Goal: Task Accomplishment & Management: Use online tool/utility

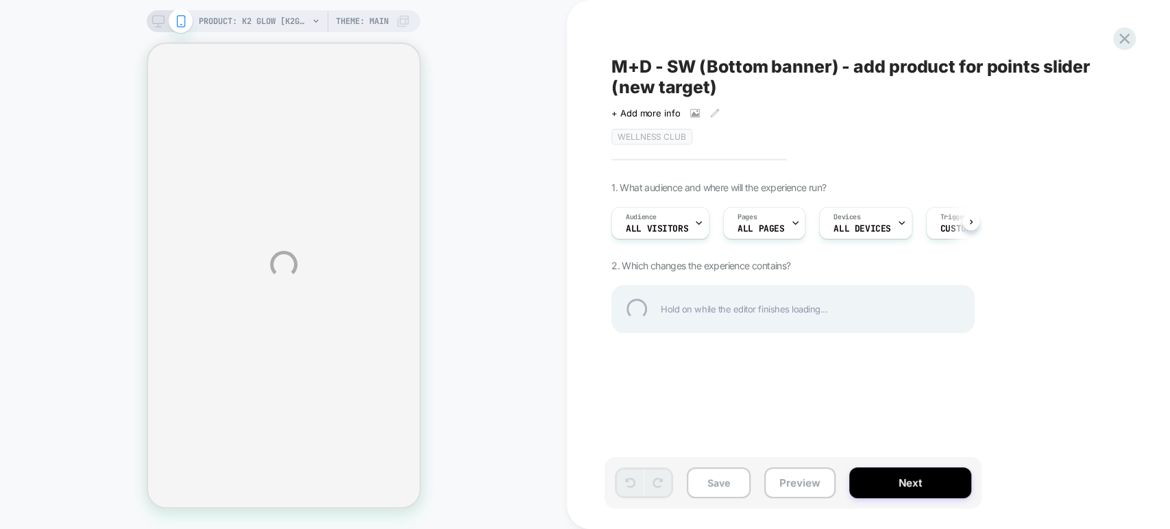
click at [693, 111] on div "PRODUCT: K2 GLOW [k2glow] PRODUCT: K2 GLOW [k2glow] Theme: MAIN M+D - SW (Botto…" at bounding box center [585, 264] width 1170 height 529
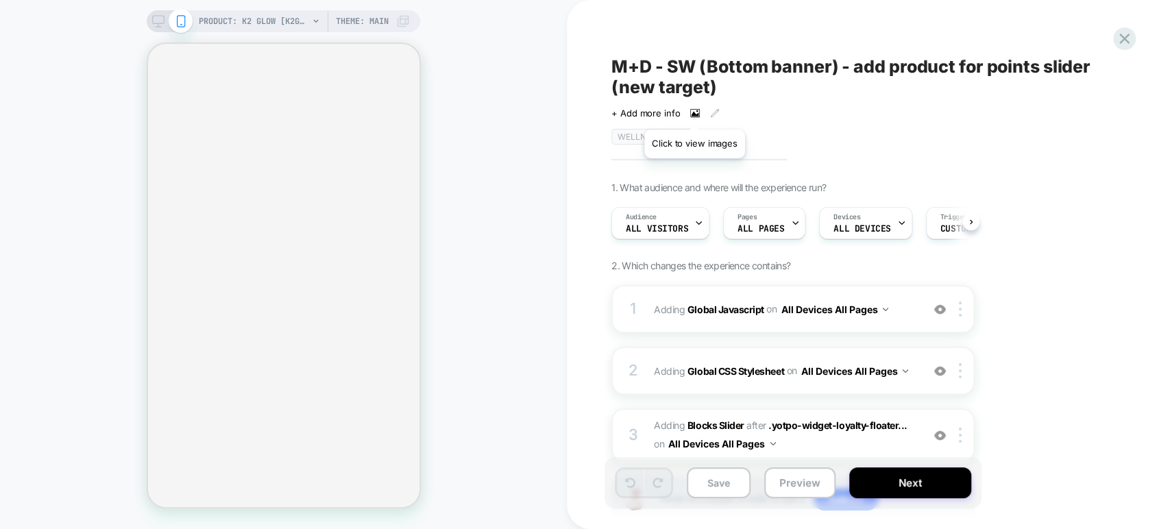
click at [696, 112] on icon at bounding box center [697, 111] width 2 height 2
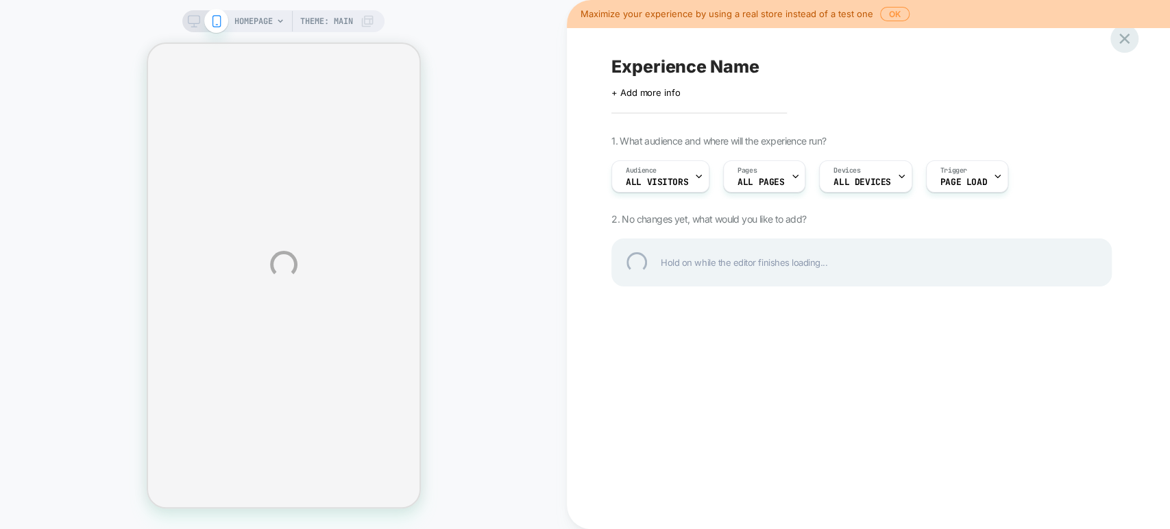
click at [1130, 40] on div at bounding box center [1124, 39] width 28 height 28
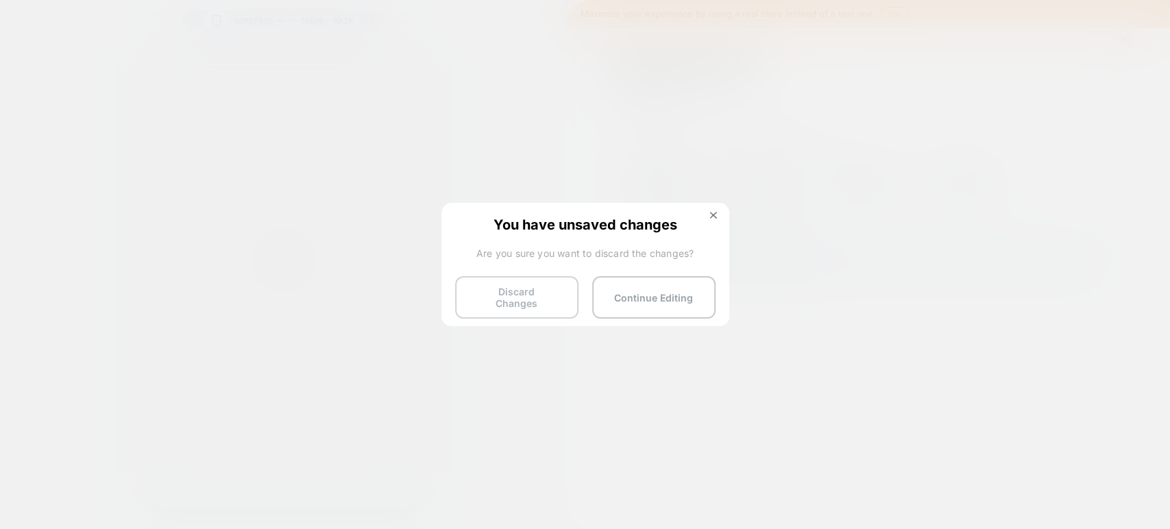
click at [520, 297] on button "Discard Changes" at bounding box center [516, 297] width 123 height 42
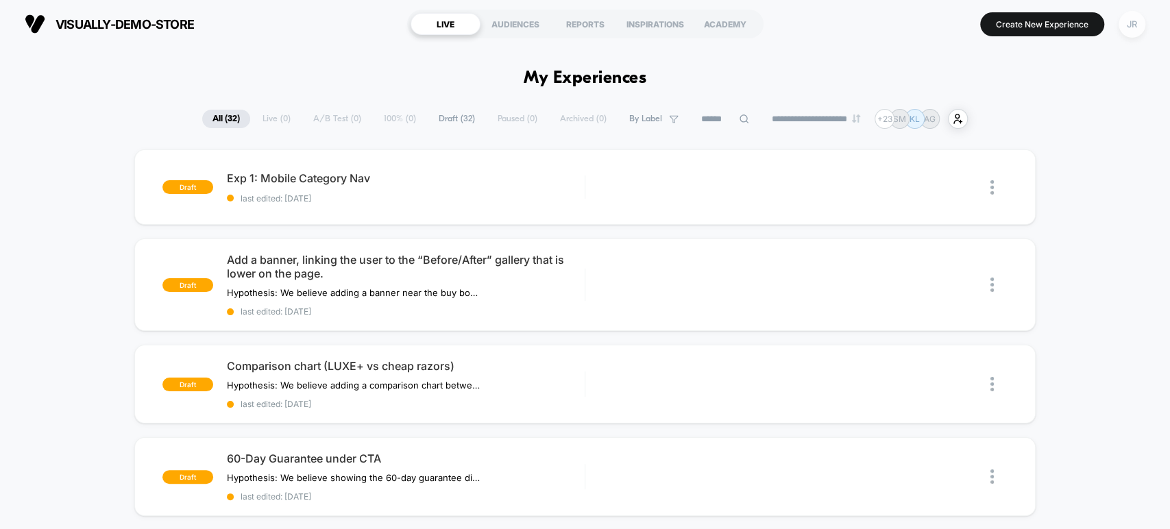
click at [1127, 25] on div "JR" at bounding box center [1132, 24] width 27 height 27
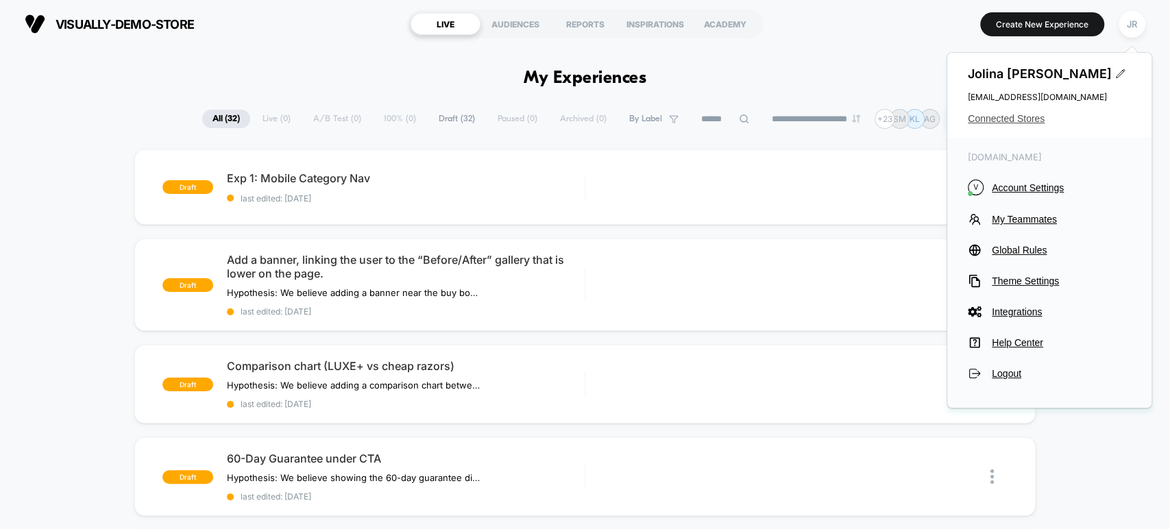
click at [1023, 117] on span "Connected Stores" at bounding box center [1049, 118] width 163 height 11
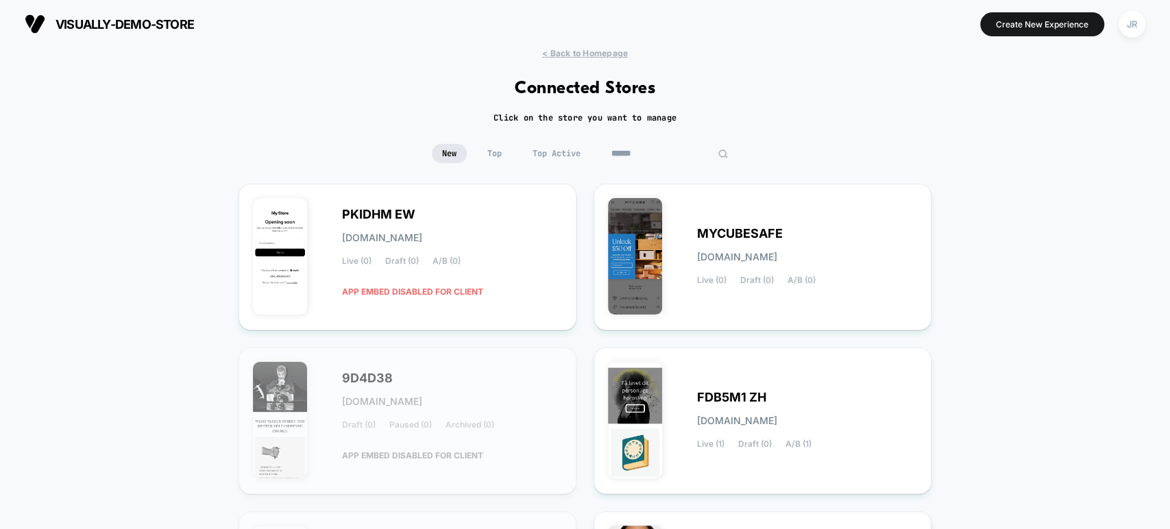
click at [661, 156] on input at bounding box center [669, 153] width 137 height 19
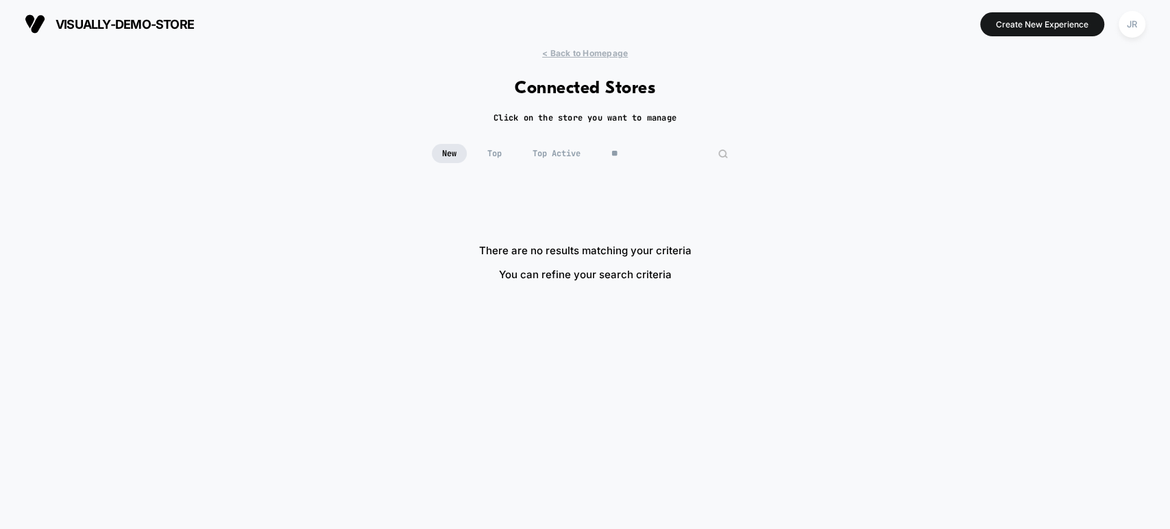
type input "*"
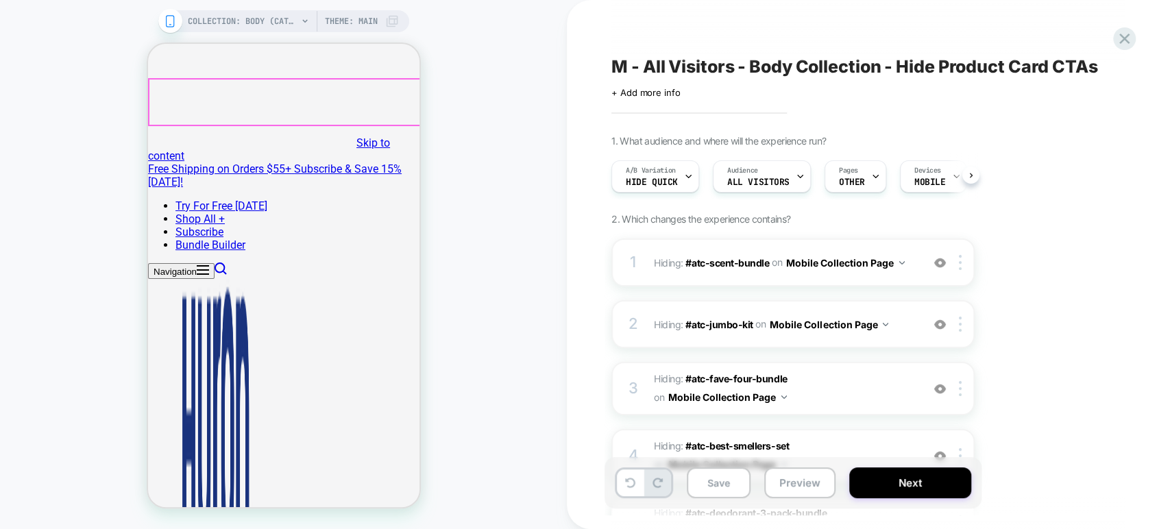
click at [159, 263] on button "Navigation" at bounding box center [180, 271] width 66 height 16
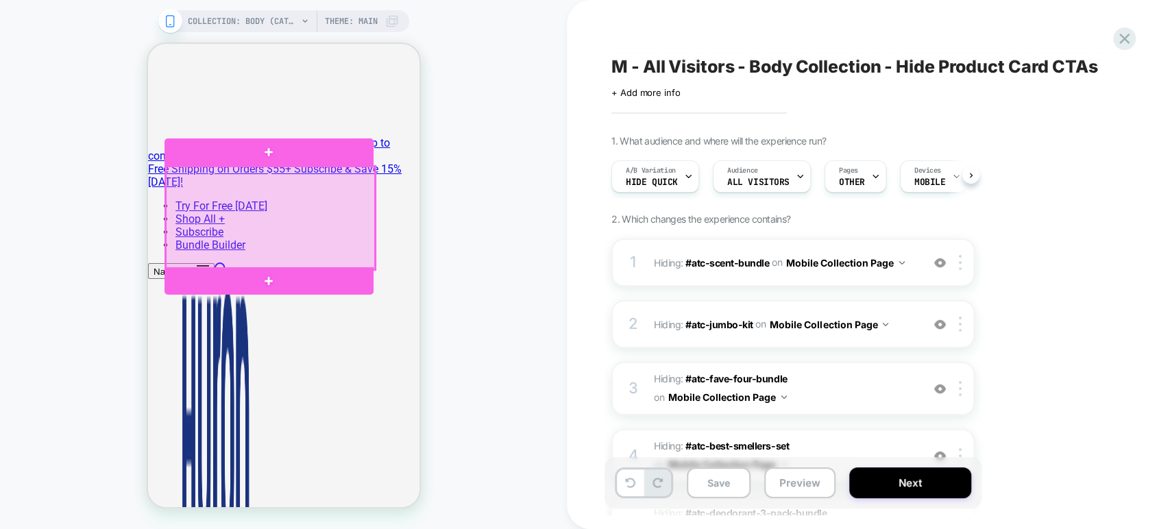
click at [319, 245] on div at bounding box center [269, 218] width 209 height 103
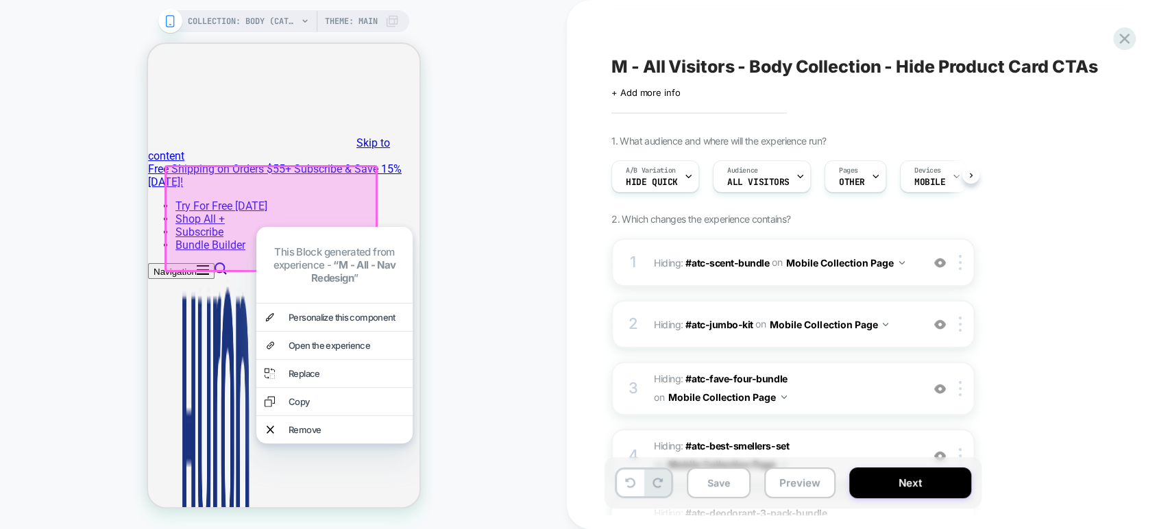
click at [260, 199] on div "Try For Free Today Shop All + Best Sellers Cologne Body Deodorant Body Wash Bar…" at bounding box center [282, 477] width 271 height 557
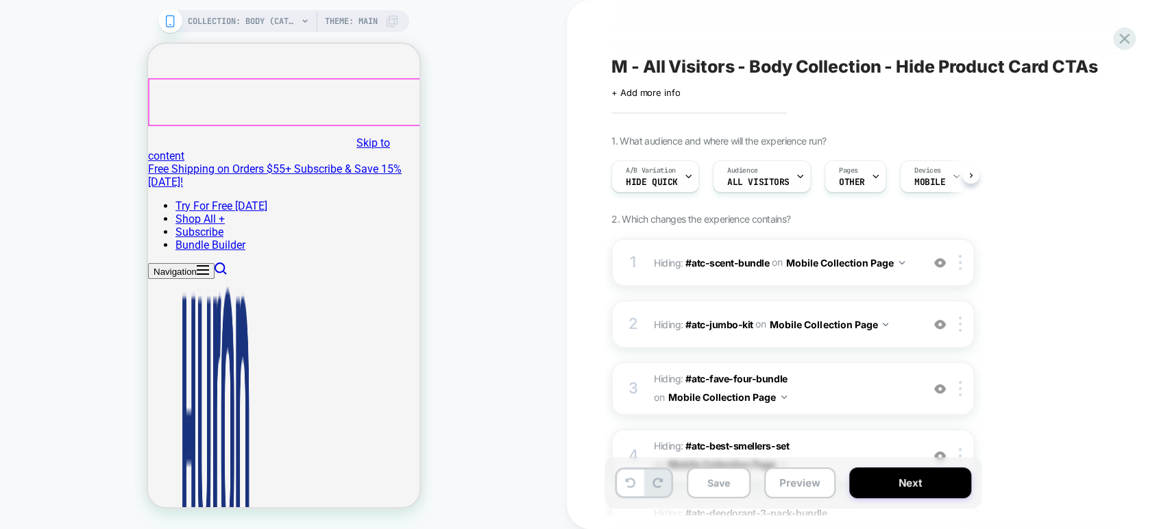
click at [180, 104] on div at bounding box center [284, 103] width 271 height 46
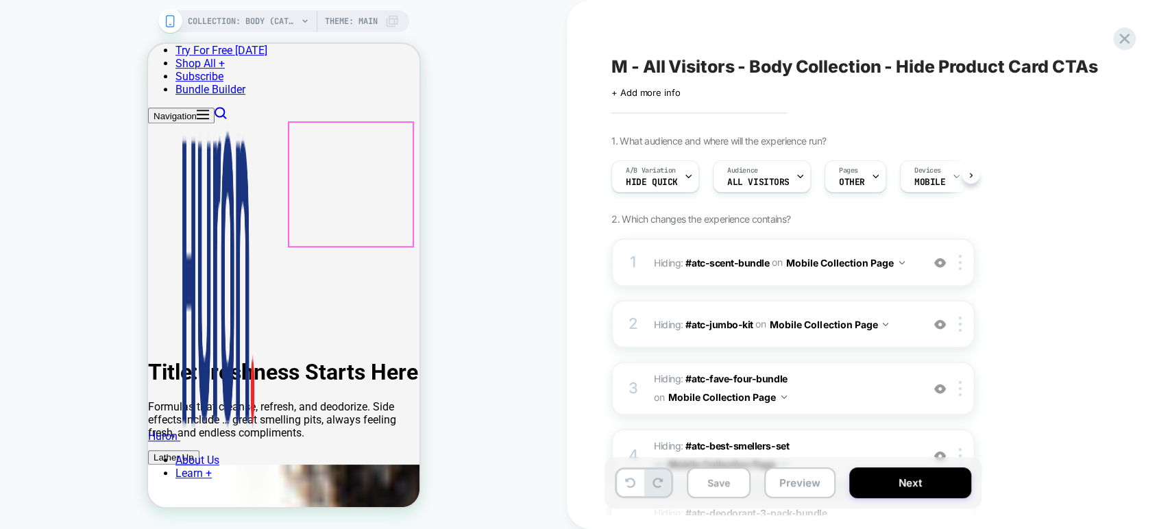
scroll to position [685, 0]
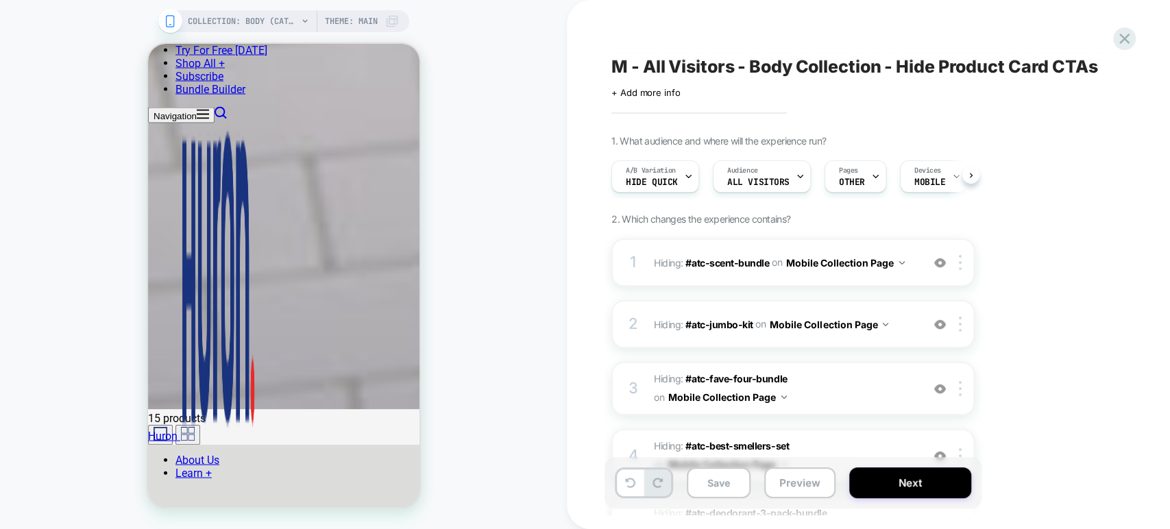
scroll to position [1904, 0]
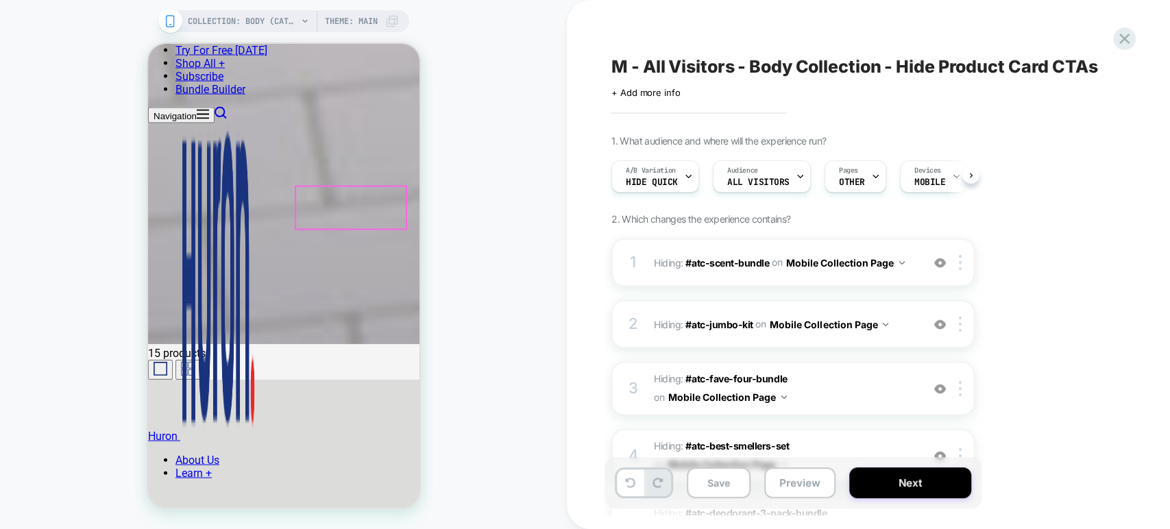
click at [341, 204] on div at bounding box center [350, 208] width 110 height 42
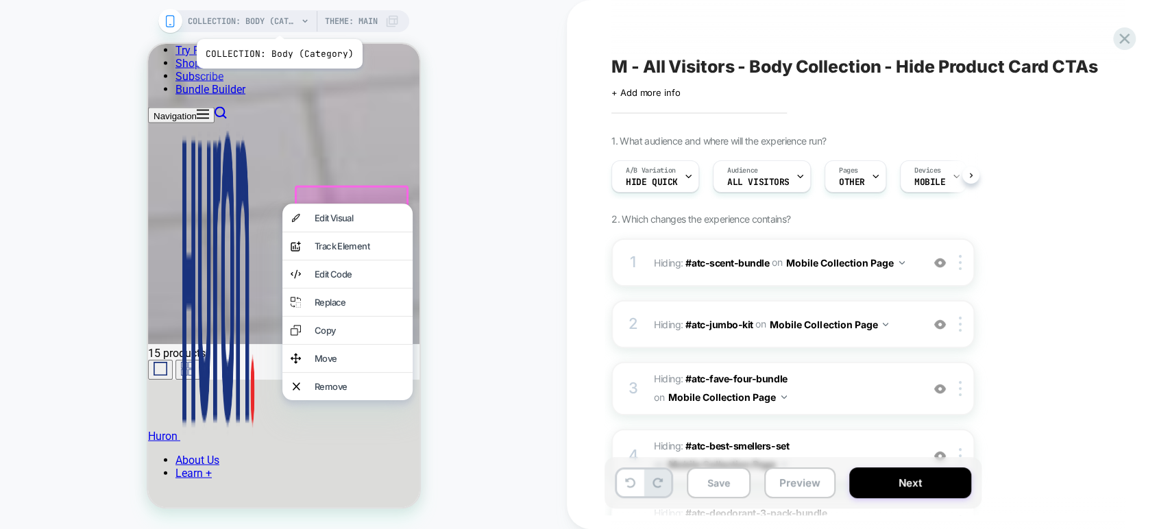
click at [278, 22] on span "COLLECTION: Body (Category)" at bounding box center [243, 21] width 110 height 22
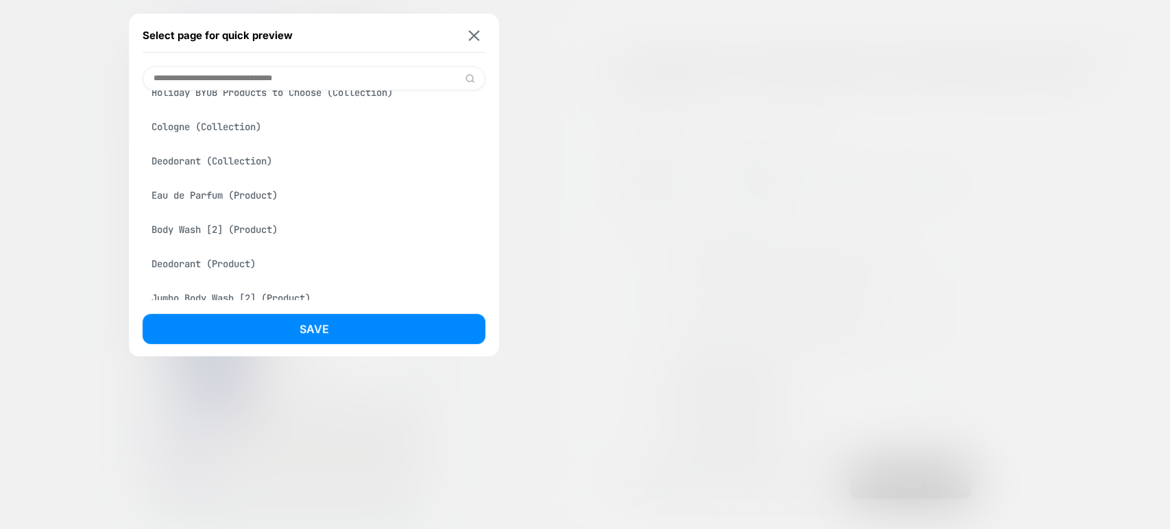
scroll to position [304, 0]
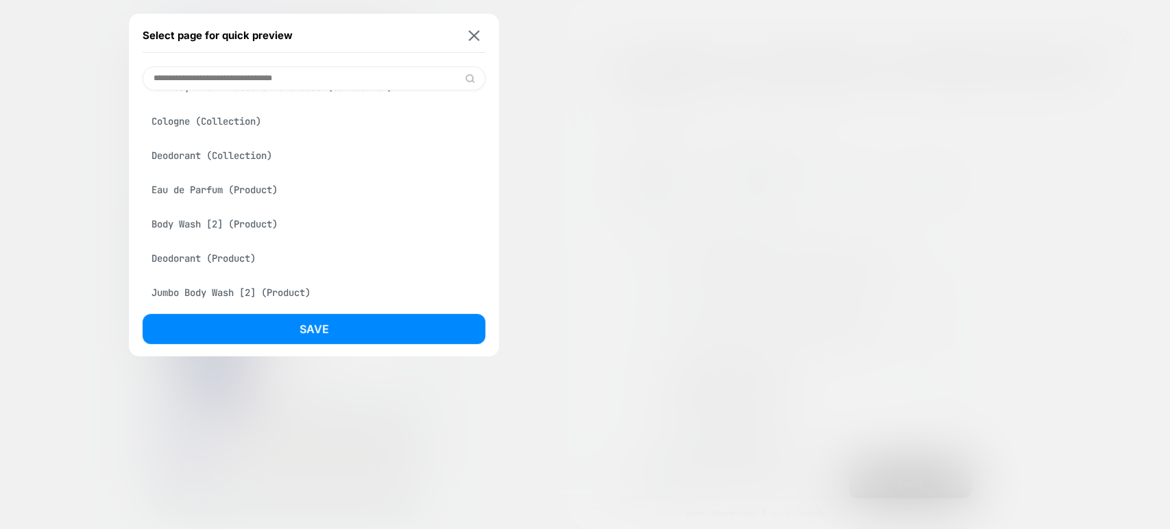
click at [270, 187] on div "Eau de Parfum (Product)" at bounding box center [314, 190] width 343 height 26
click at [253, 123] on div "Cologne (Collection)" at bounding box center [314, 121] width 343 height 26
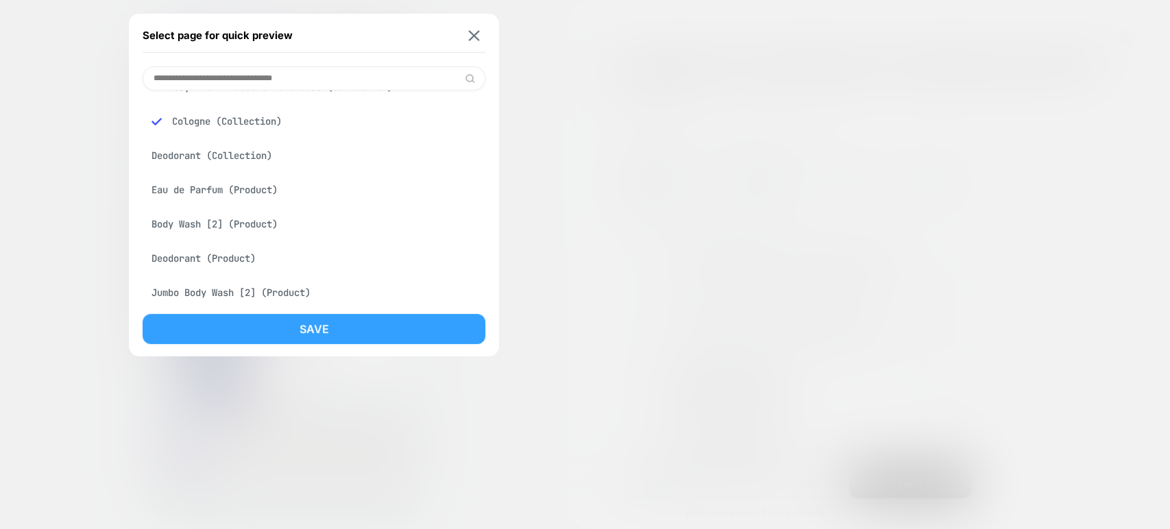
click at [295, 326] on button "Save" at bounding box center [314, 329] width 343 height 30
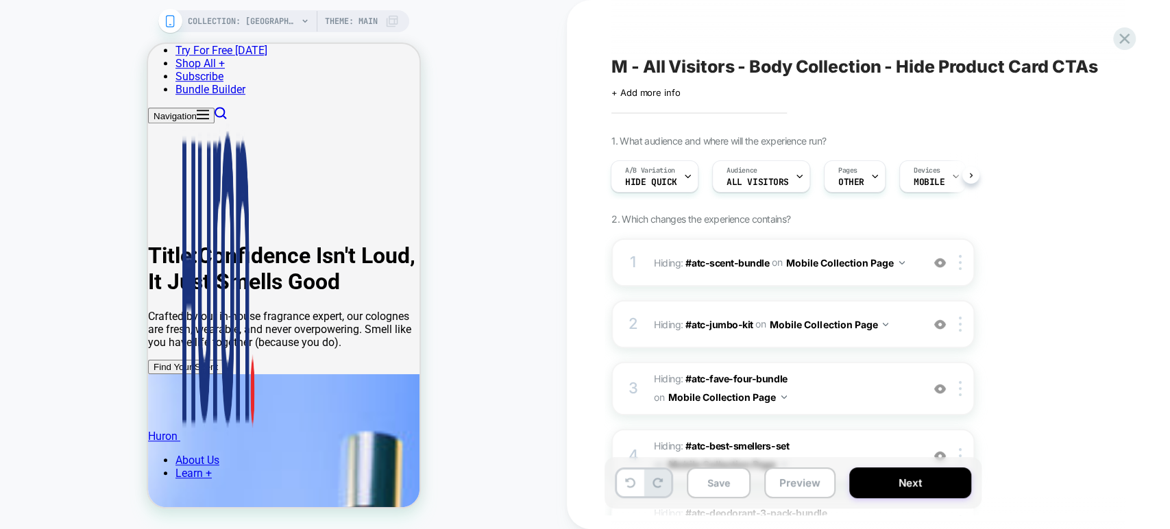
scroll to position [533, 0]
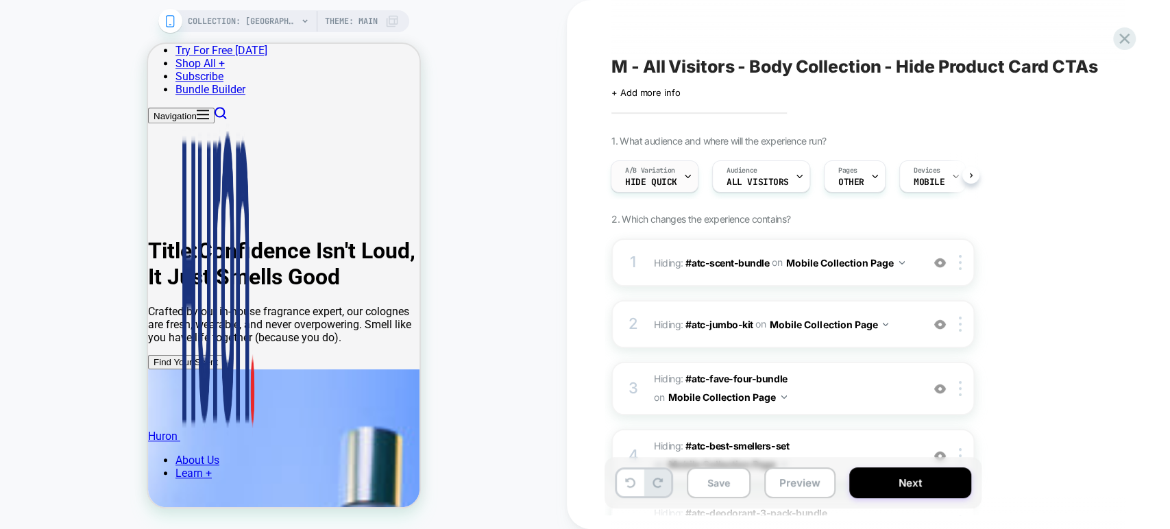
click at [679, 179] on div "A/B Variation Hide Quick" at bounding box center [651, 176] width 80 height 31
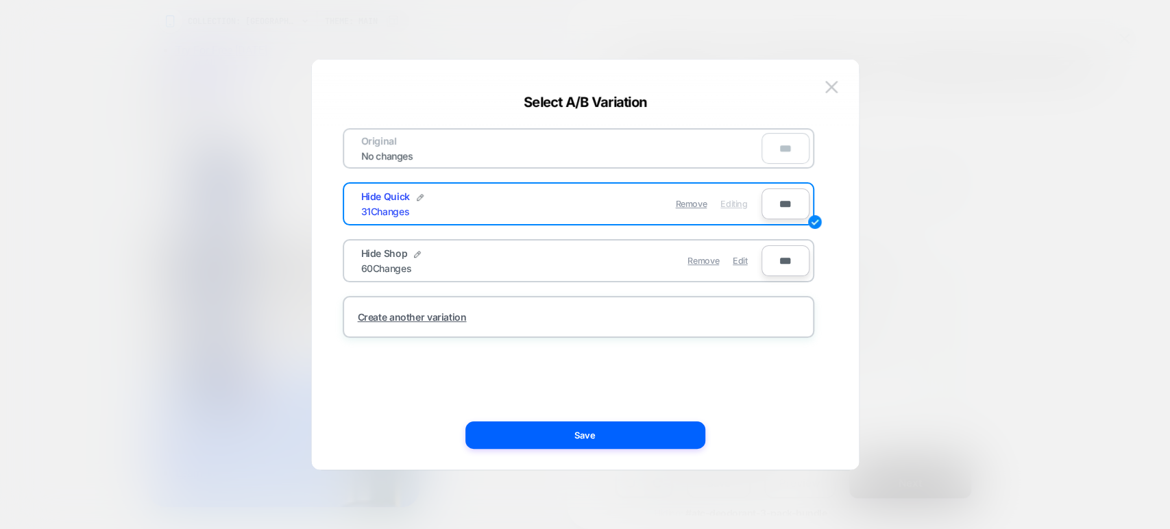
click at [210, 26] on div at bounding box center [585, 264] width 1170 height 529
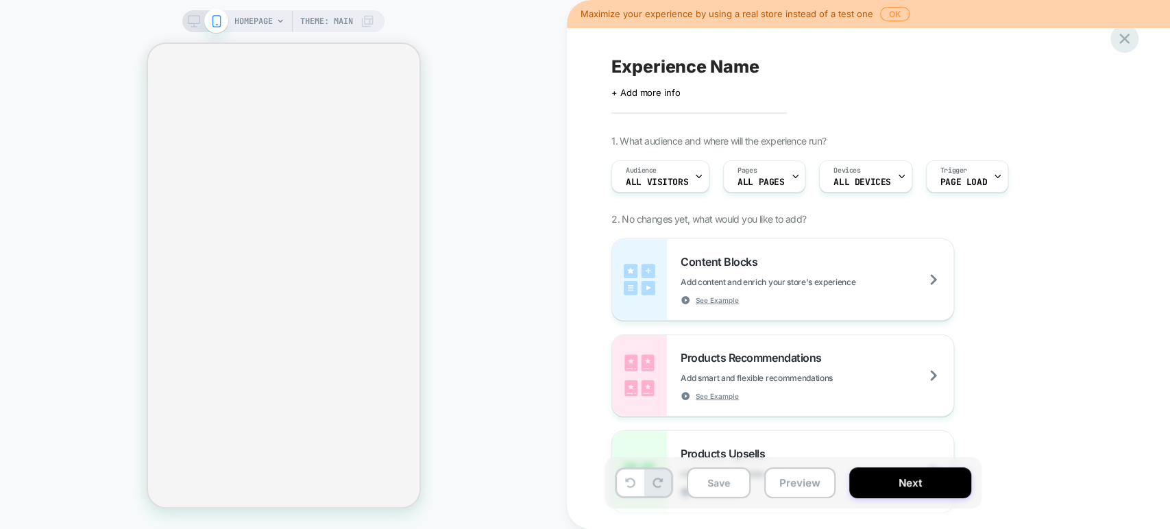
click at [1120, 40] on icon at bounding box center [1124, 38] width 19 height 19
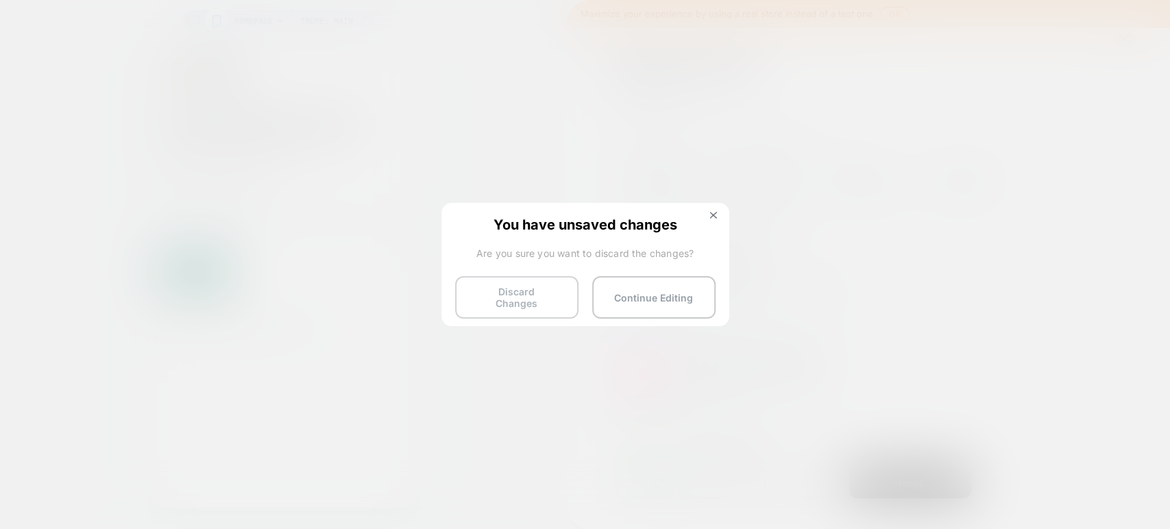
click at [538, 294] on button "Discard Changes" at bounding box center [516, 297] width 123 height 42
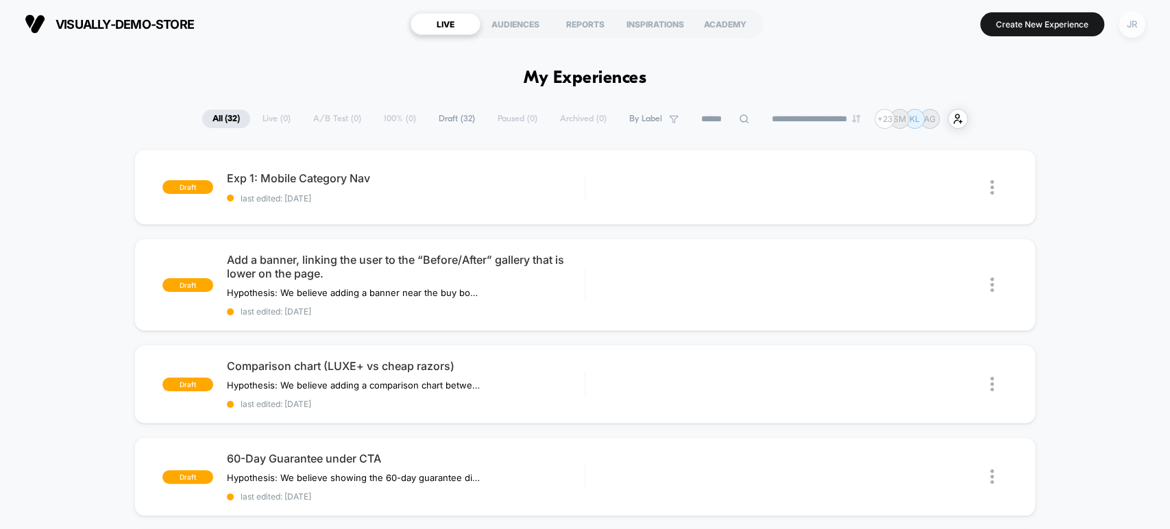
click at [1131, 21] on div "JR" at bounding box center [1132, 24] width 27 height 27
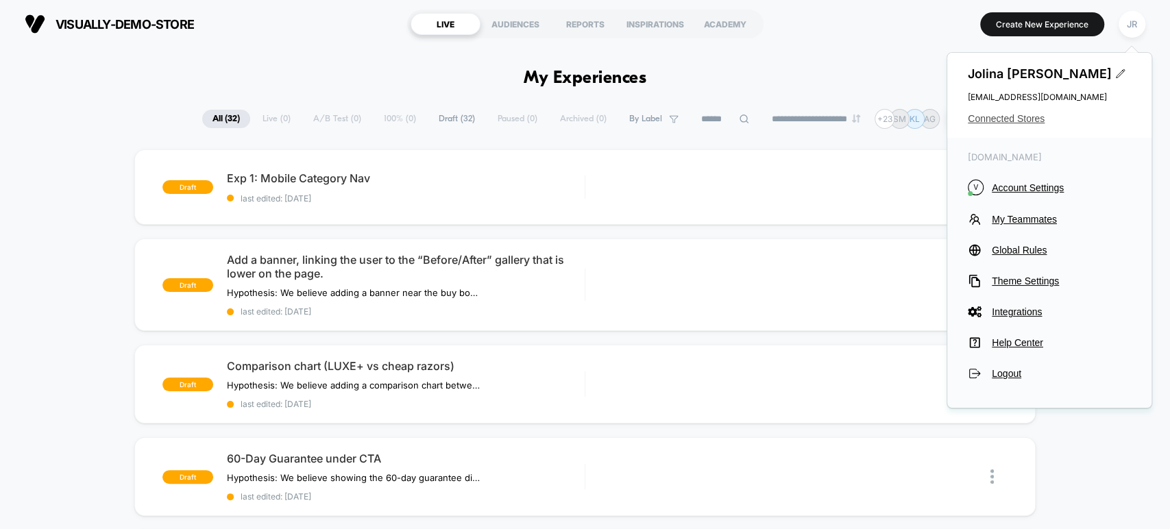
click at [1030, 115] on span "Connected Stores" at bounding box center [1049, 118] width 163 height 11
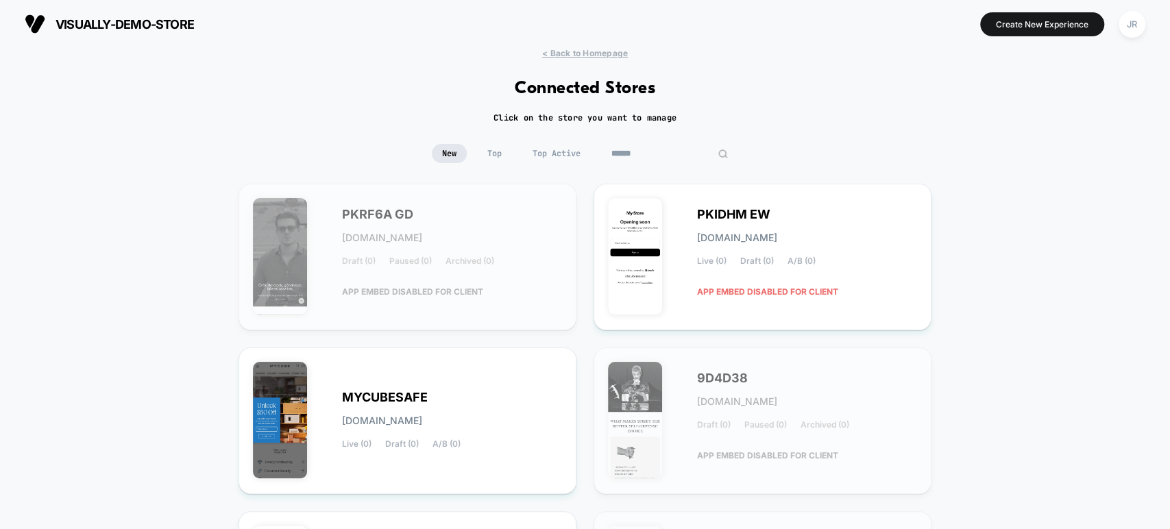
click at [674, 147] on input at bounding box center [669, 153] width 137 height 19
paste input "**********"
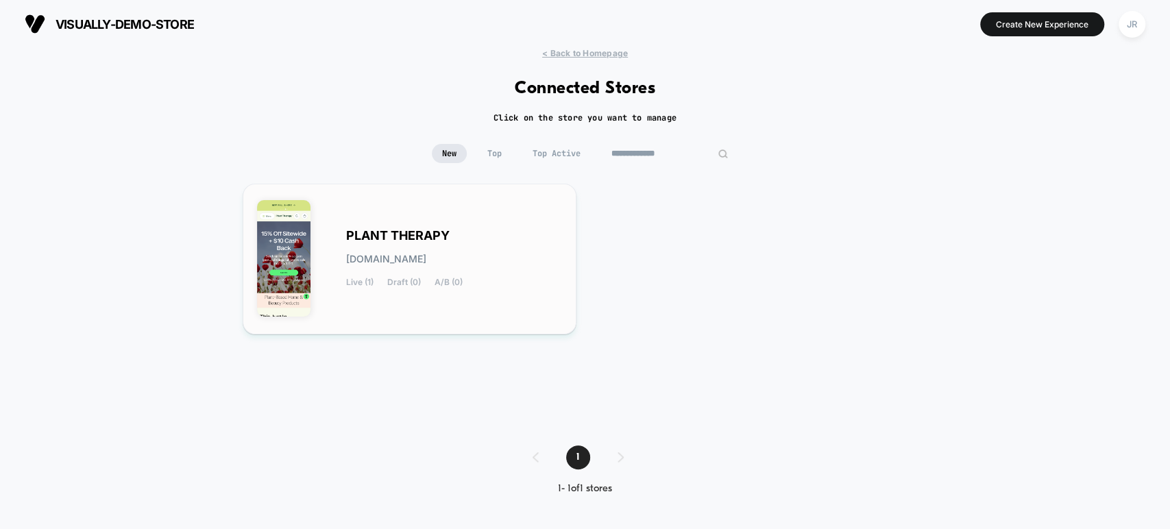
type input "**********"
click at [538, 227] on div "PLANT THERAPY plant-therapy.myshopify.com Live (1) Draft (0) A/B (0)" at bounding box center [410, 259] width 306 height 122
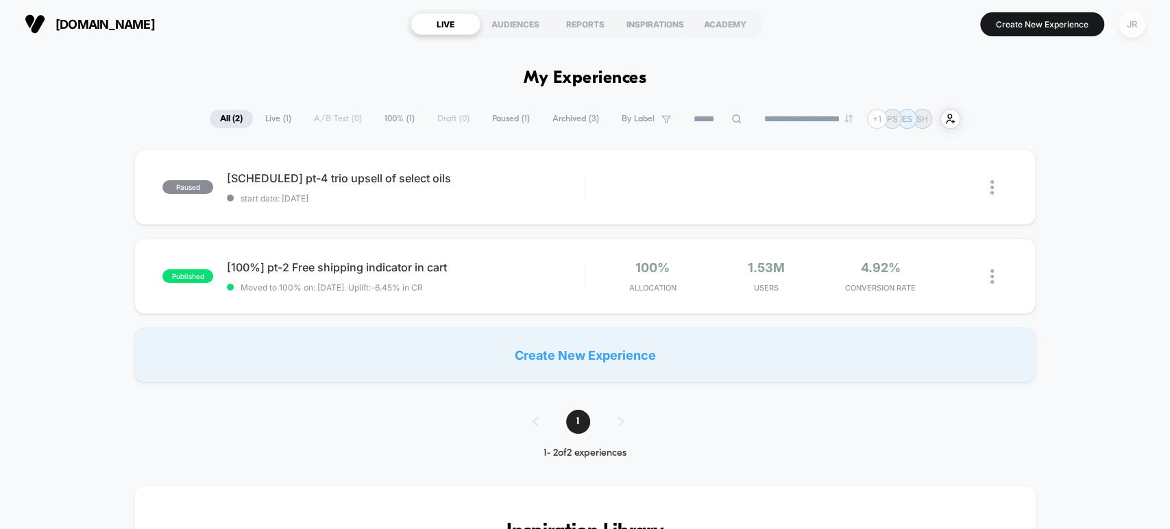
click at [1123, 23] on div "JR" at bounding box center [1132, 24] width 27 height 27
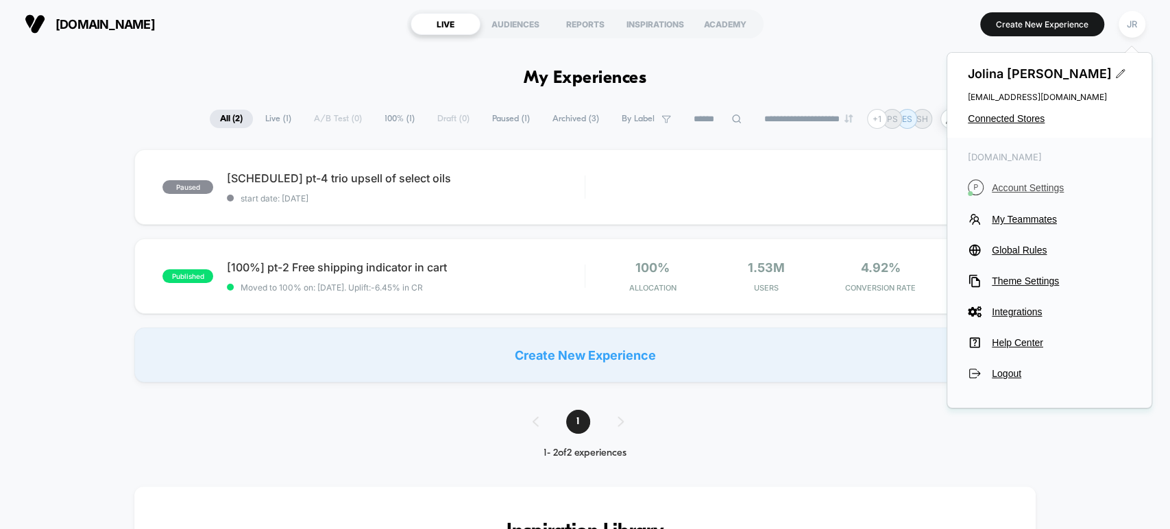
click at [1031, 182] on span "Account Settings" at bounding box center [1061, 187] width 139 height 11
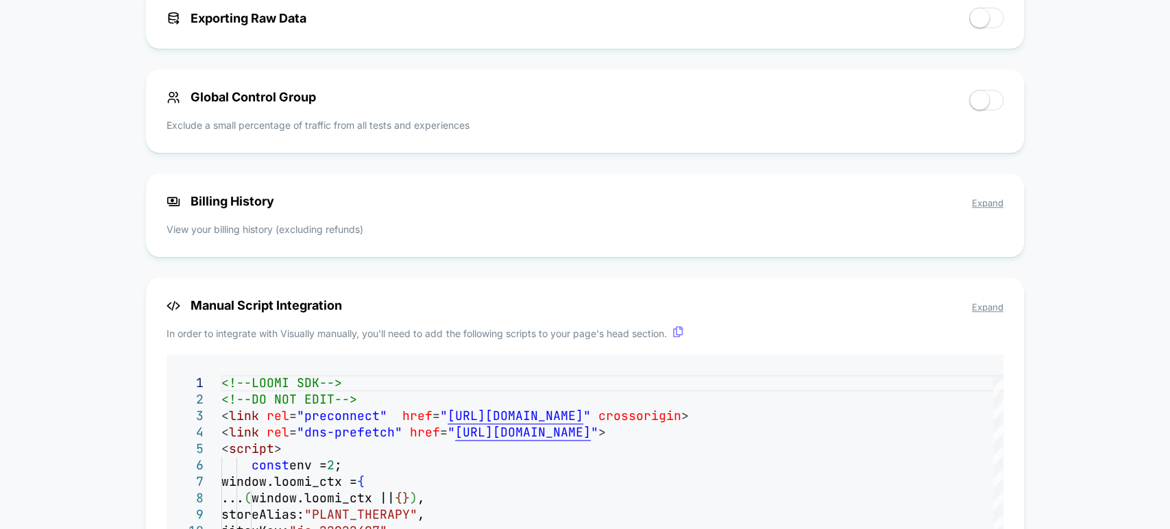
scroll to position [838, 0]
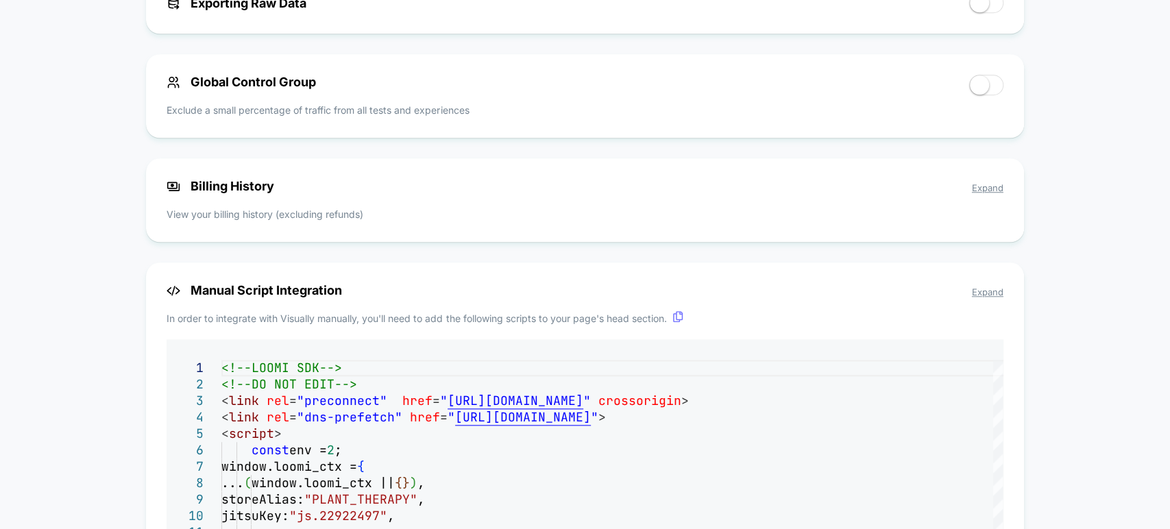
click at [572, 208] on div "Billing History Expand View your billing history (excluding refunds)" at bounding box center [584, 200] width 877 height 84
click at [260, 219] on p "View your billing history (excluding refunds)" at bounding box center [585, 214] width 836 height 14
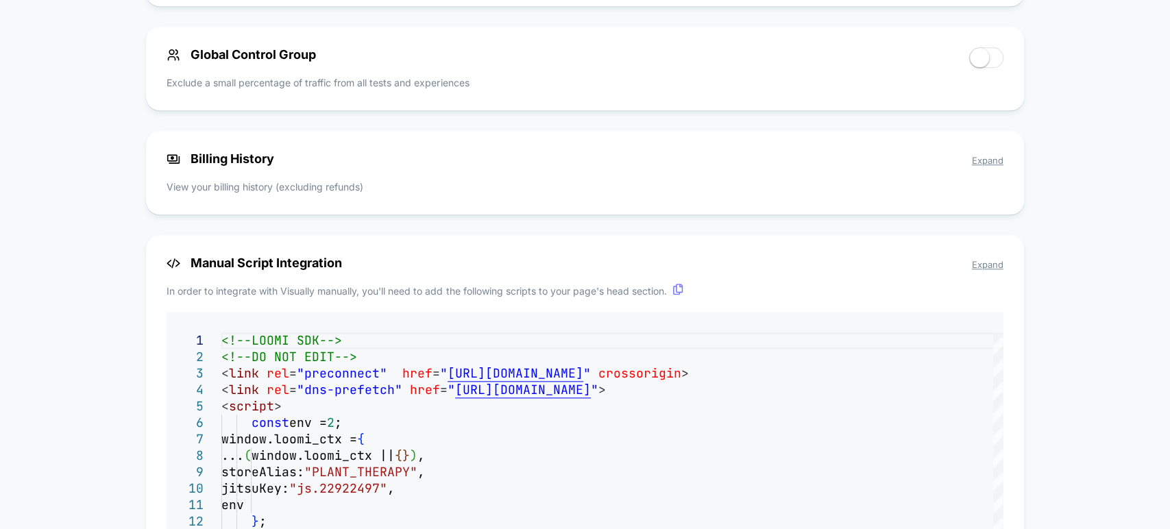
scroll to position [795, 0]
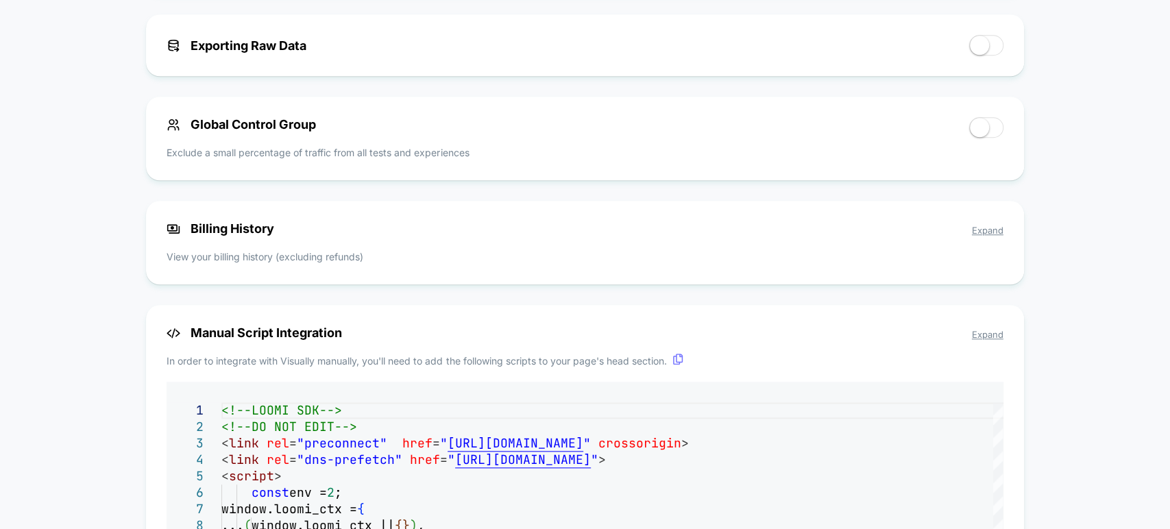
click at [949, 529] on div at bounding box center [585, 529] width 1170 height 0
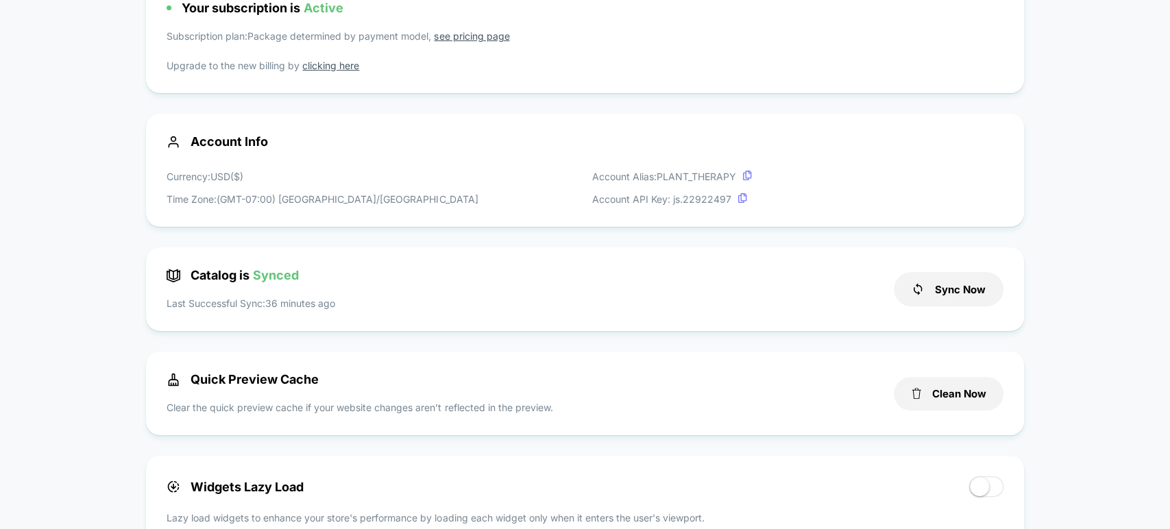
scroll to position [0, 0]
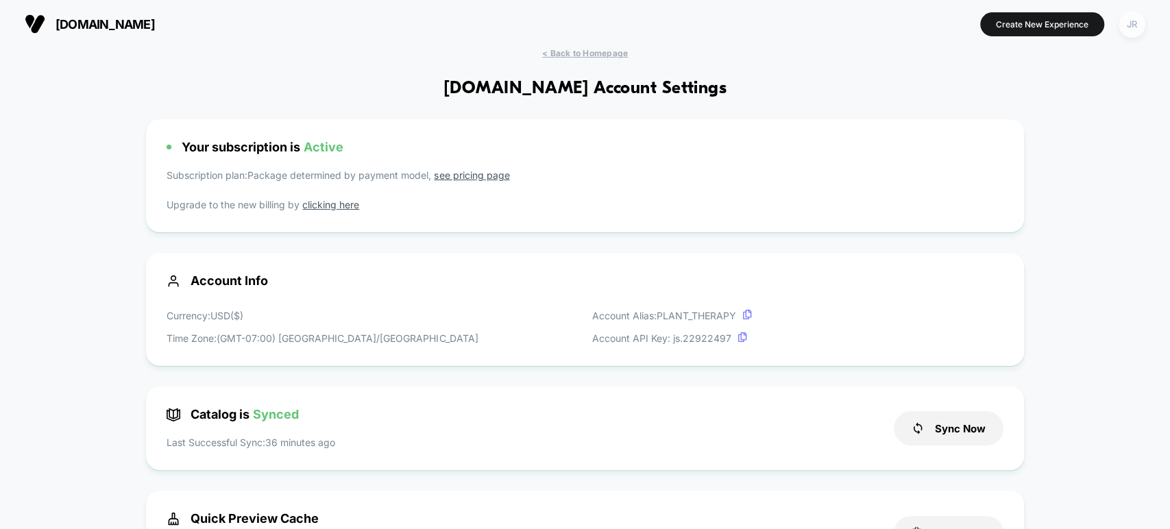
click at [1130, 27] on div "JR" at bounding box center [1132, 24] width 27 height 27
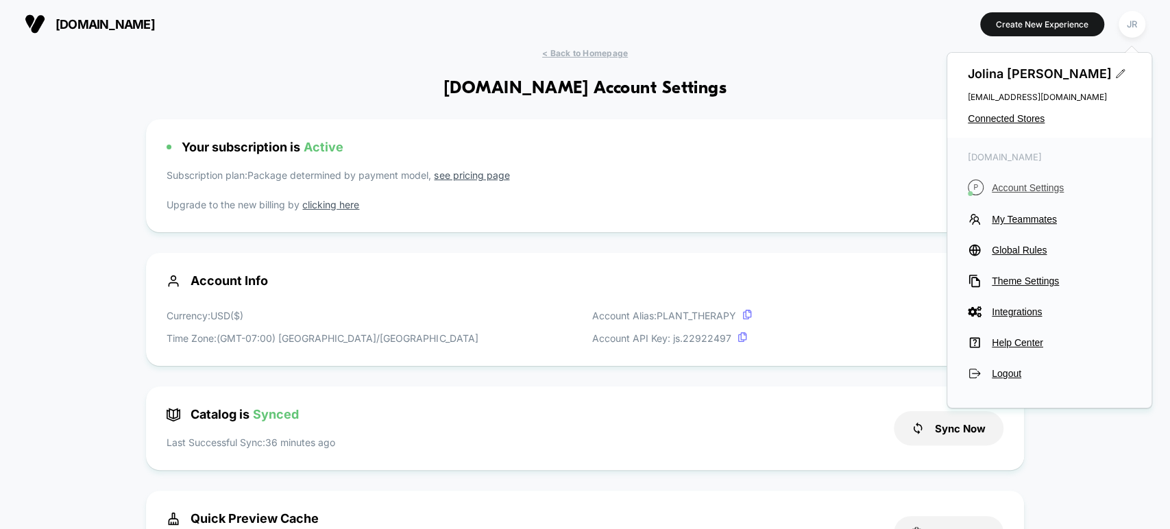
click at [1043, 183] on span "Account Settings" at bounding box center [1061, 187] width 139 height 11
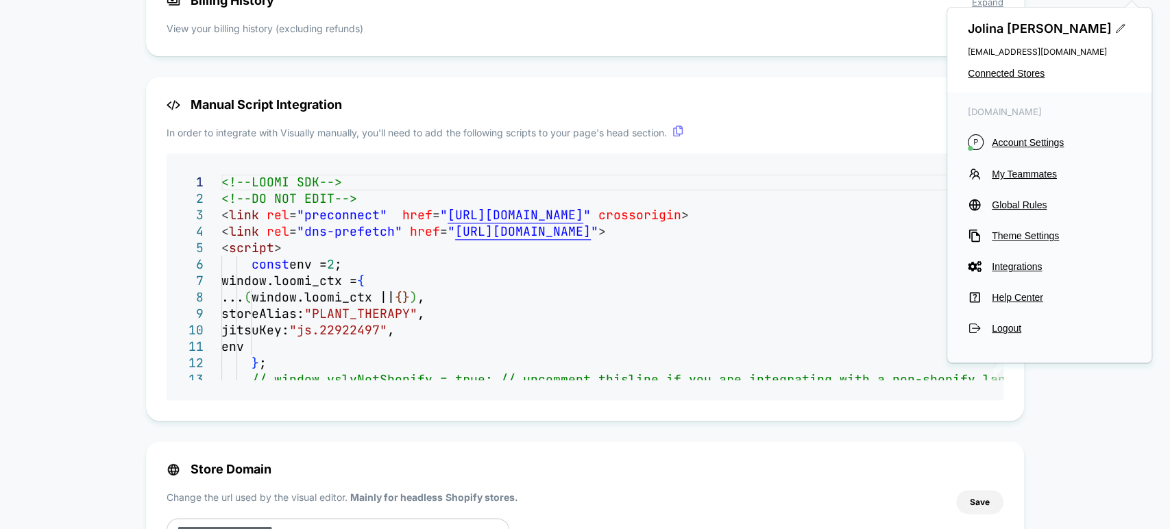
scroll to position [1066, 0]
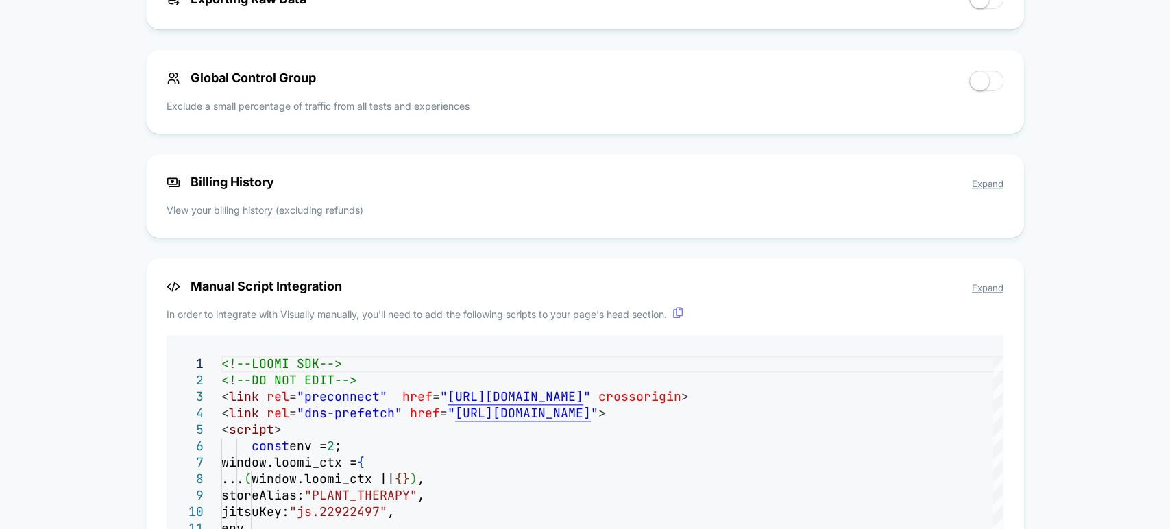
scroll to position [838, 0]
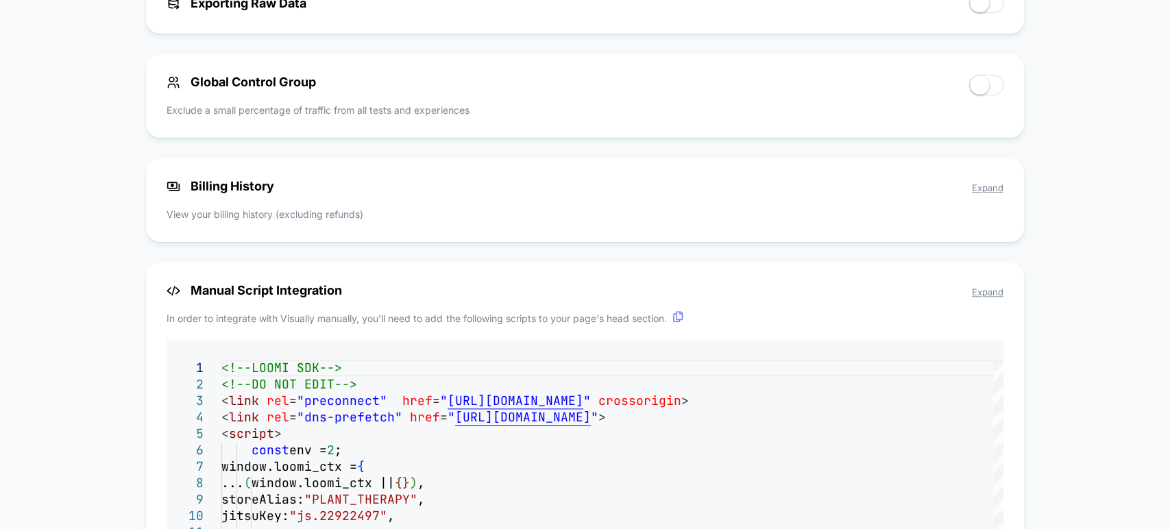
click at [977, 190] on span "Expand" at bounding box center [988, 187] width 32 height 11
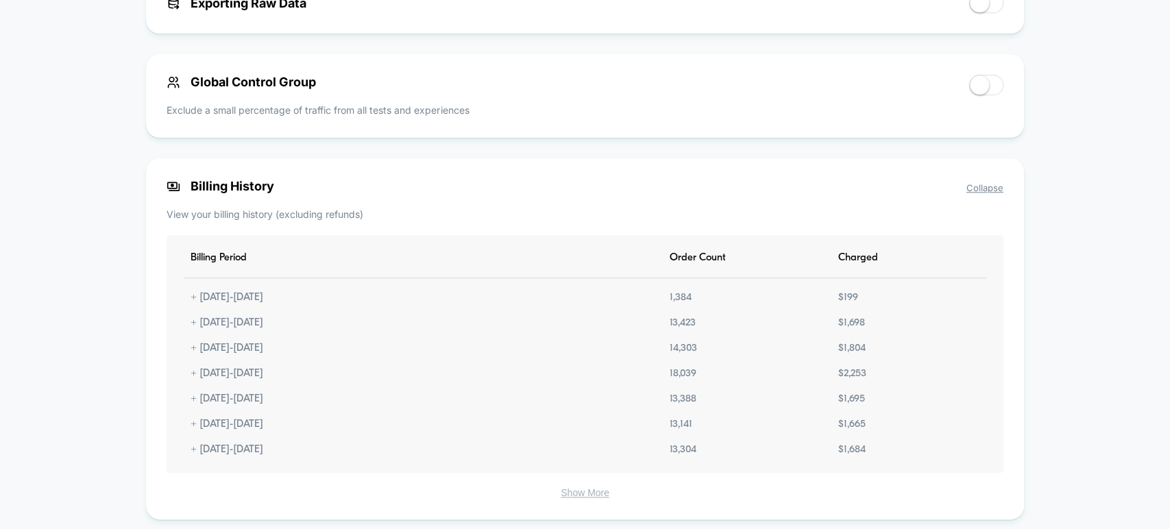
click at [977, 190] on span "Collapse" at bounding box center [985, 187] width 37 height 11
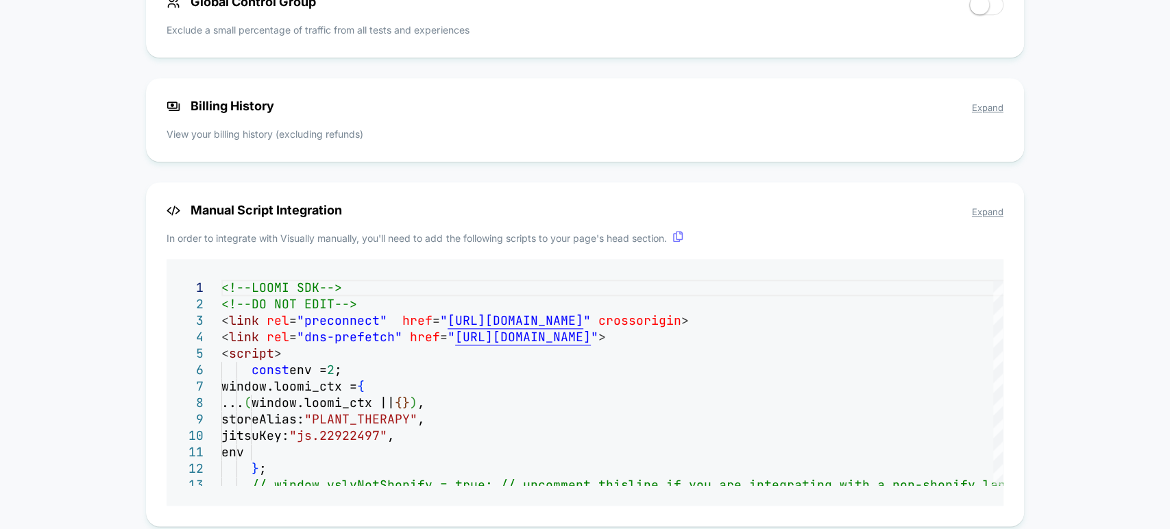
scroll to position [914, 0]
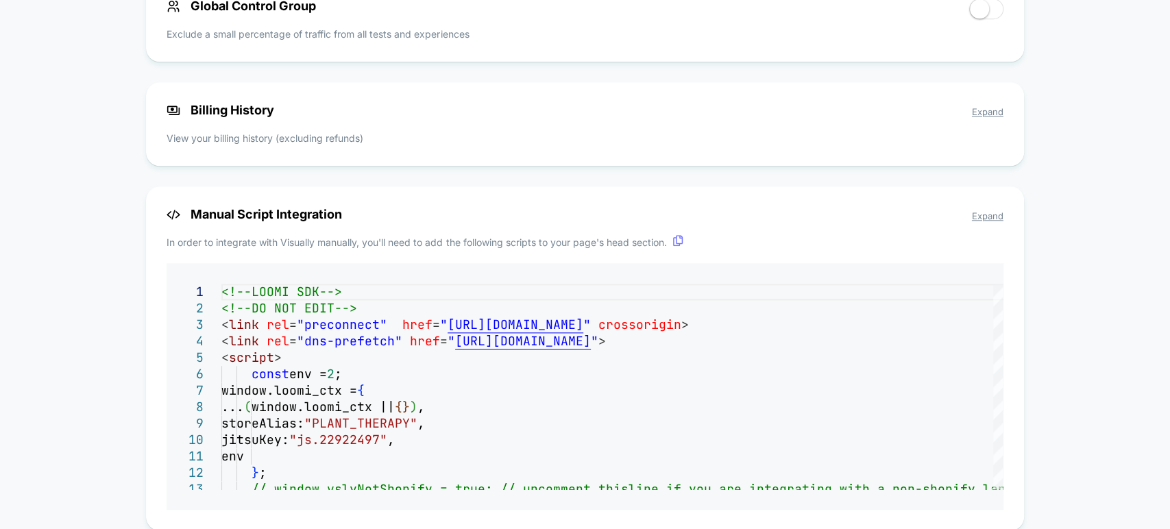
click at [991, 114] on span "Expand" at bounding box center [988, 111] width 32 height 11
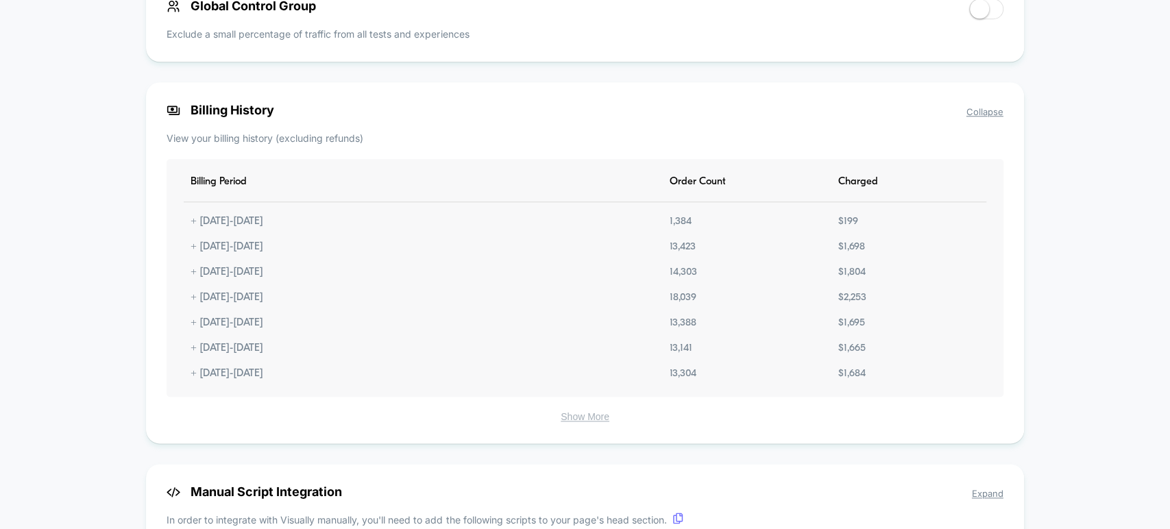
click at [983, 113] on span "Collapse" at bounding box center [985, 111] width 37 height 11
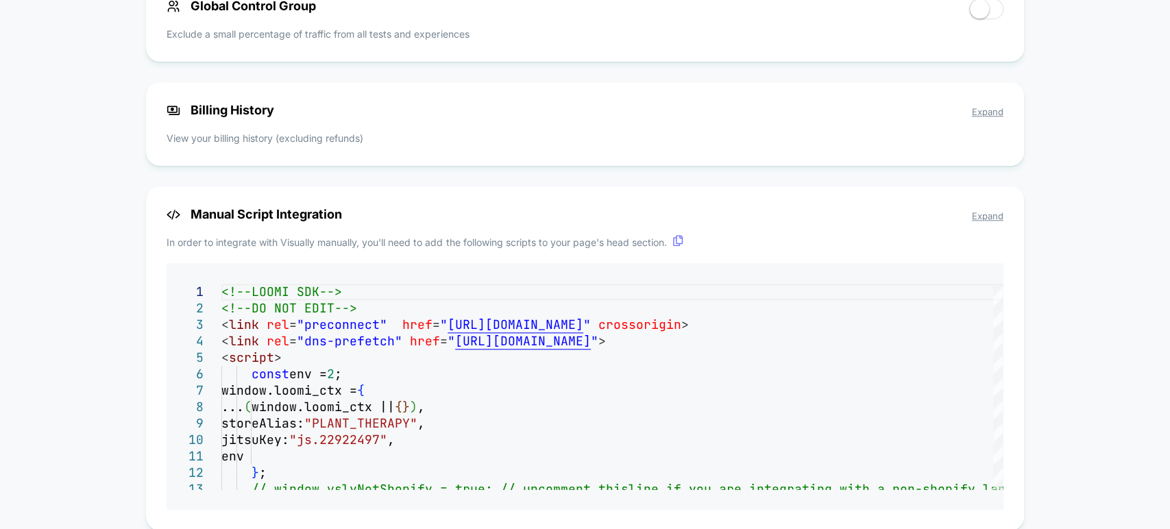
click at [979, 116] on span "Expand" at bounding box center [988, 111] width 32 height 11
click at [981, 117] on span "Expand" at bounding box center [988, 111] width 32 height 11
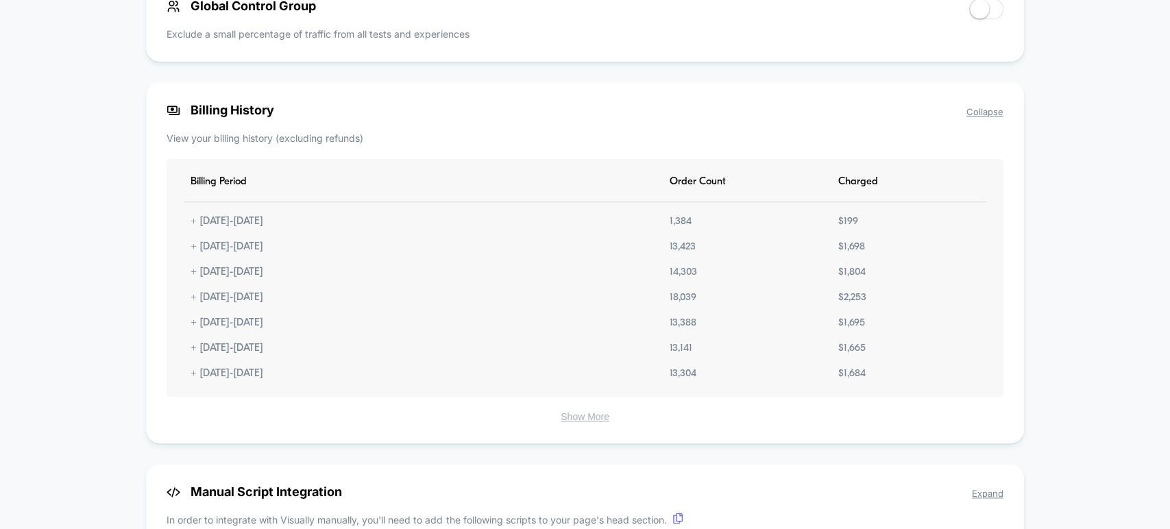
click at [981, 117] on span "Collapse" at bounding box center [985, 111] width 37 height 11
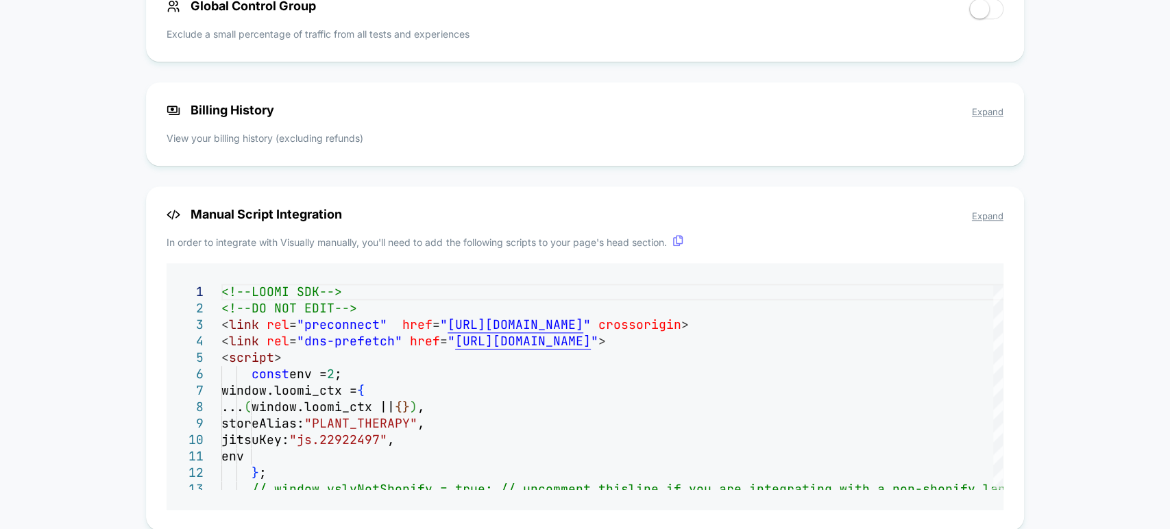
click at [981, 117] on span "Expand" at bounding box center [988, 111] width 32 height 11
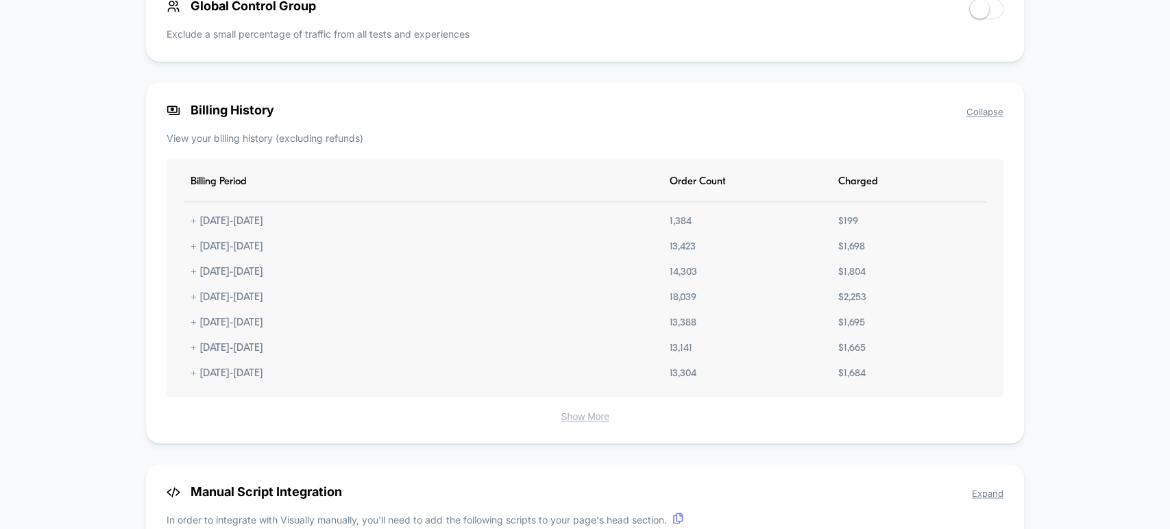
drag, startPoint x: 132, startPoint y: 68, endPoint x: 427, endPoint y: 147, distance: 305.8
click at [993, 114] on span "Collapse" at bounding box center [985, 111] width 37 height 11
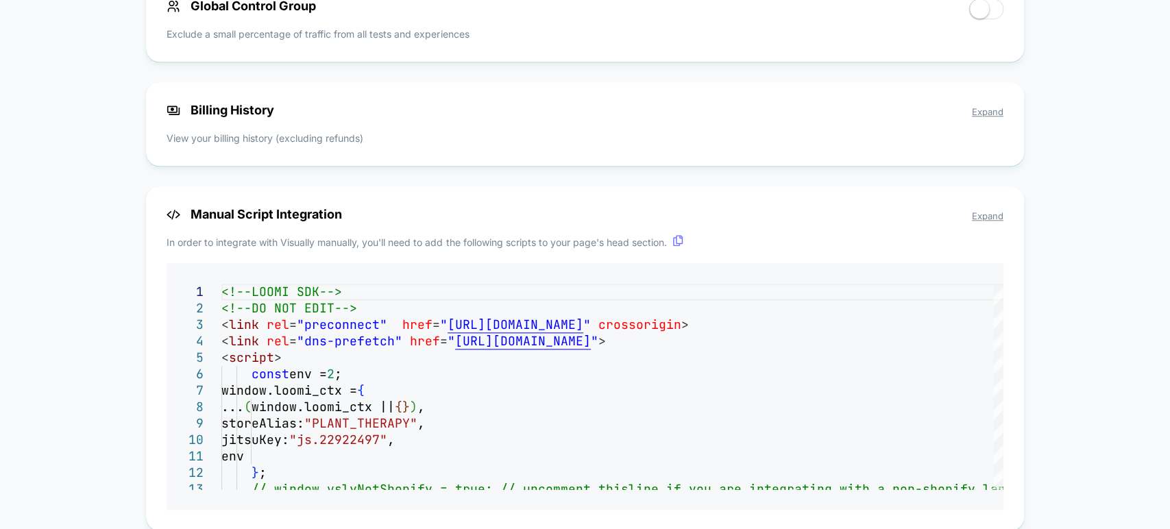
click at [987, 114] on span "Expand" at bounding box center [988, 111] width 32 height 11
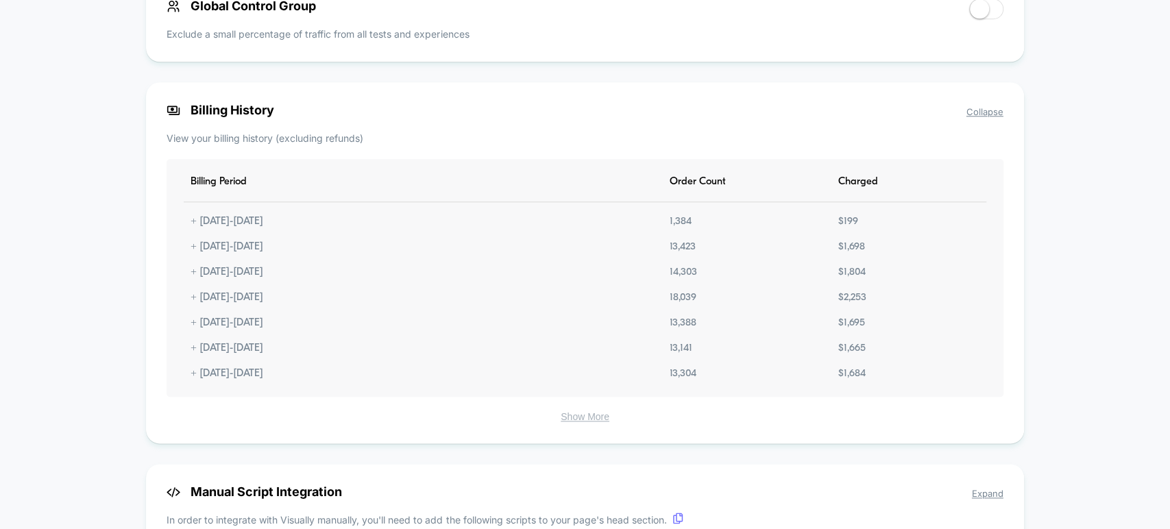
click at [993, 117] on span "Collapse" at bounding box center [985, 111] width 37 height 11
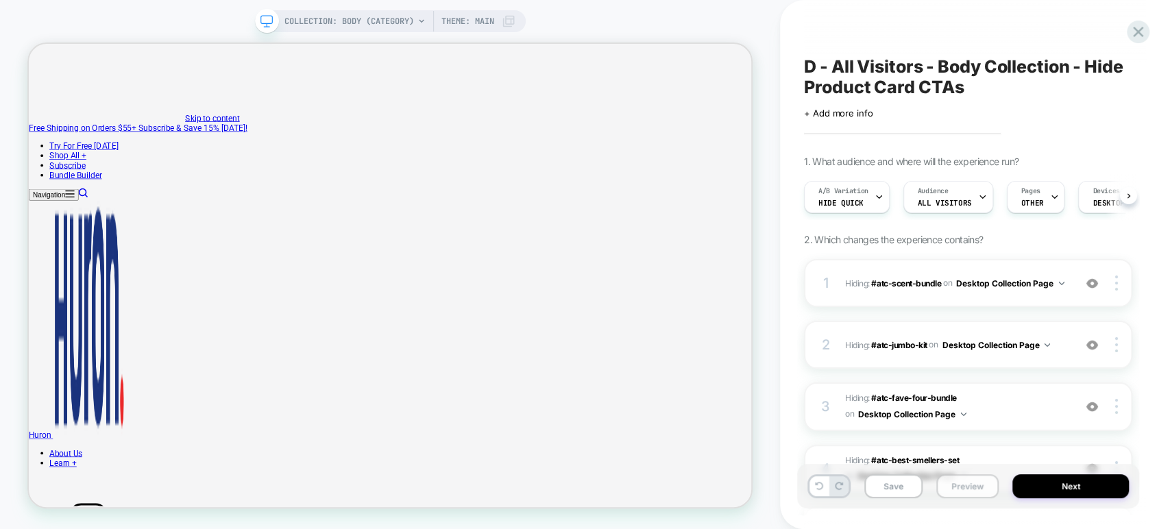
click at [964, 482] on button "Preview" at bounding box center [967, 486] width 62 height 24
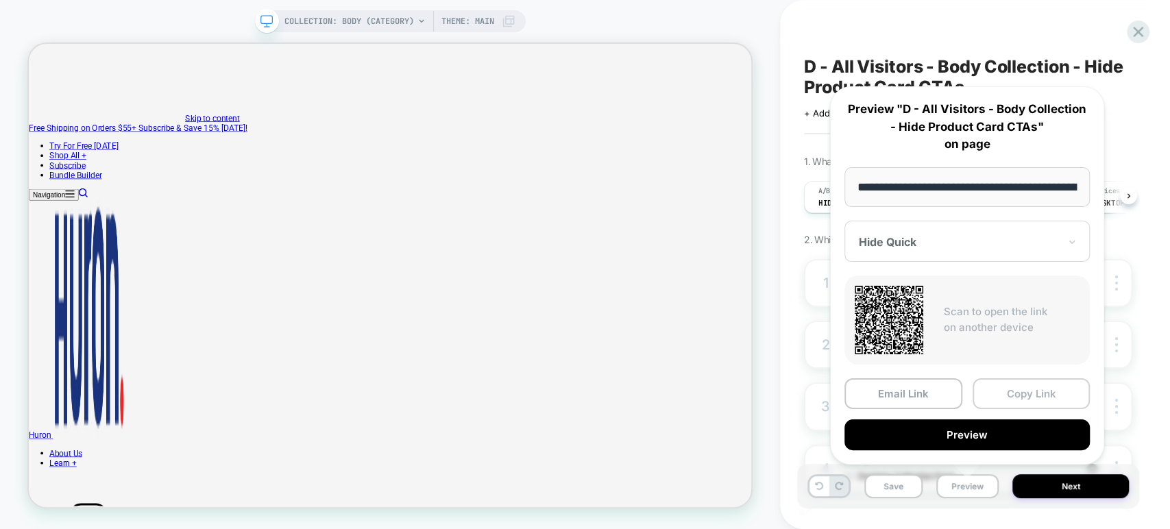
click at [1024, 393] on button "Copy Link" at bounding box center [1032, 393] width 118 height 31
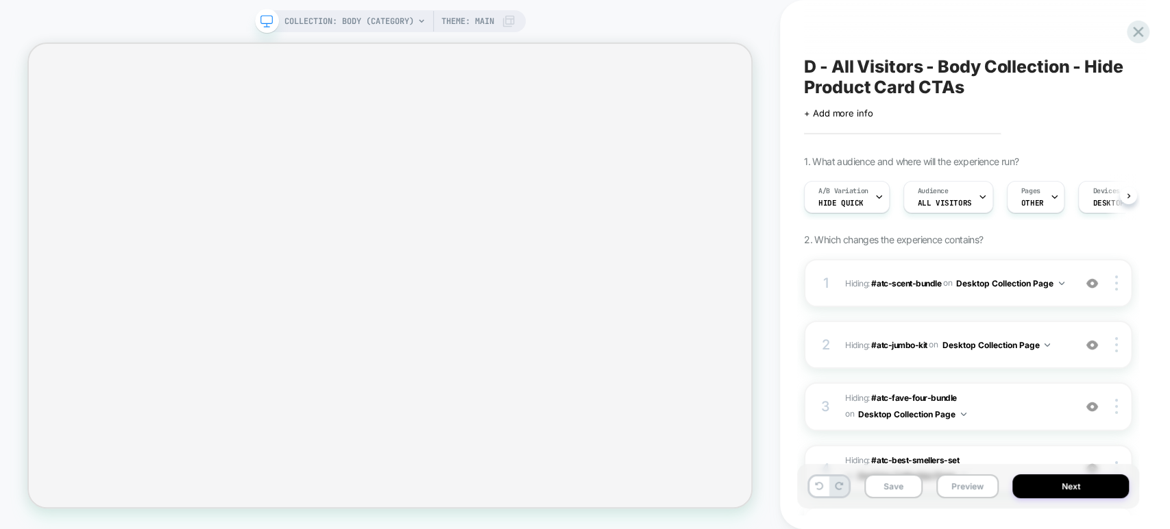
click at [978, 89] on span "D - All Visitors - Body Collection - Hide Product Card CTAs" at bounding box center [968, 76] width 328 height 41
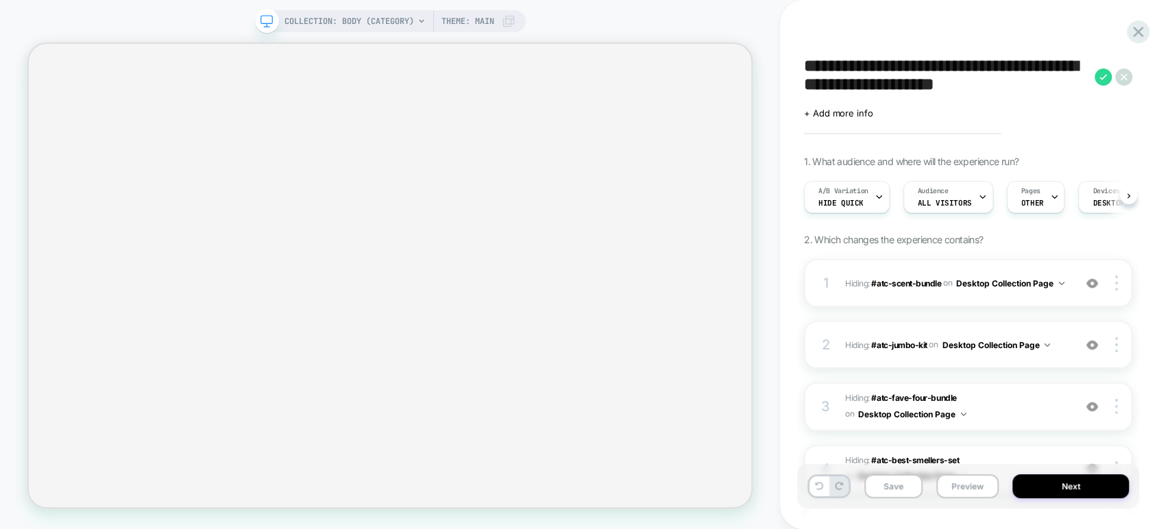
click at [966, 81] on textarea "**********" at bounding box center [946, 76] width 284 height 41
click at [1141, 23] on icon at bounding box center [1138, 32] width 19 height 19
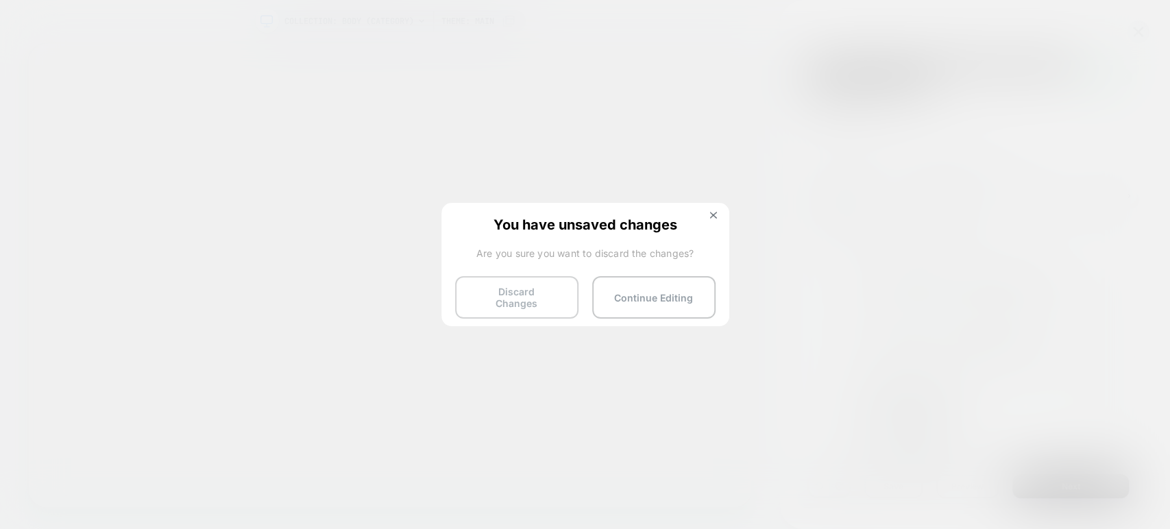
click at [507, 297] on button "Discard Changes" at bounding box center [516, 297] width 123 height 42
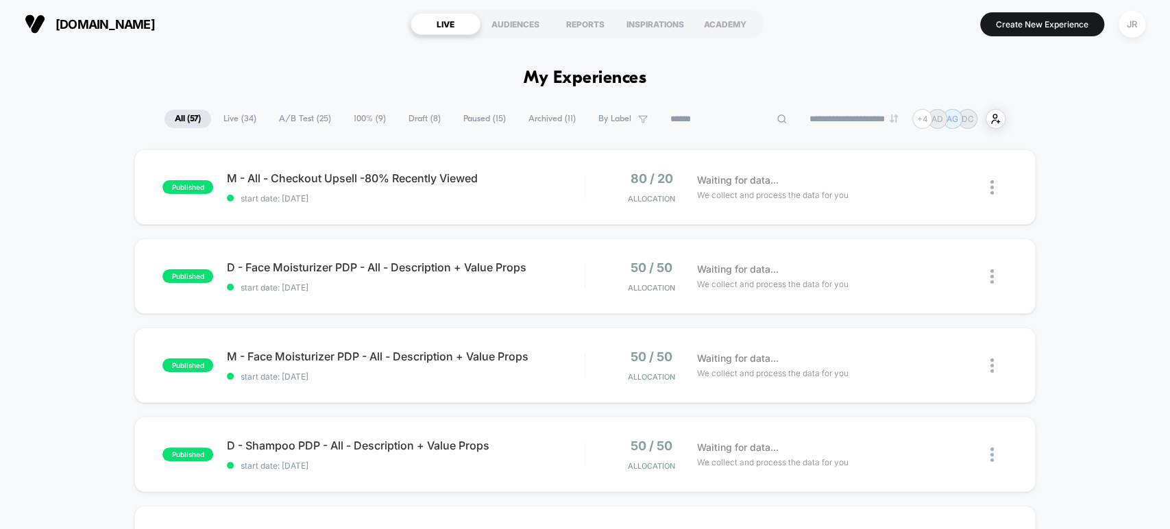
click at [716, 114] on input at bounding box center [728, 119] width 137 height 16
paste input "**********"
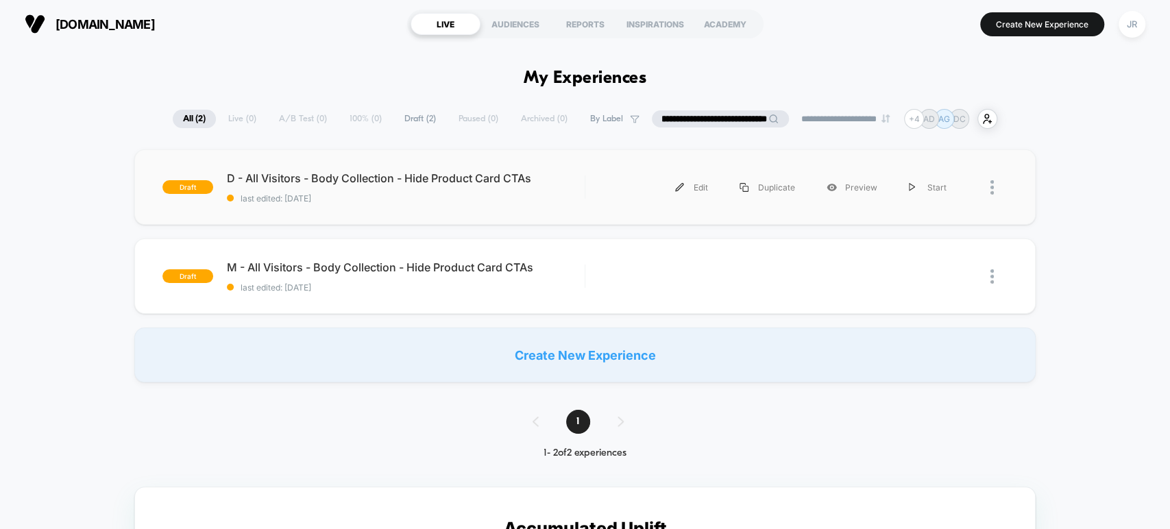
type input "**********"
click at [608, 191] on div "Edit Duplicate Preview Start" at bounding box center [780, 187] width 363 height 31
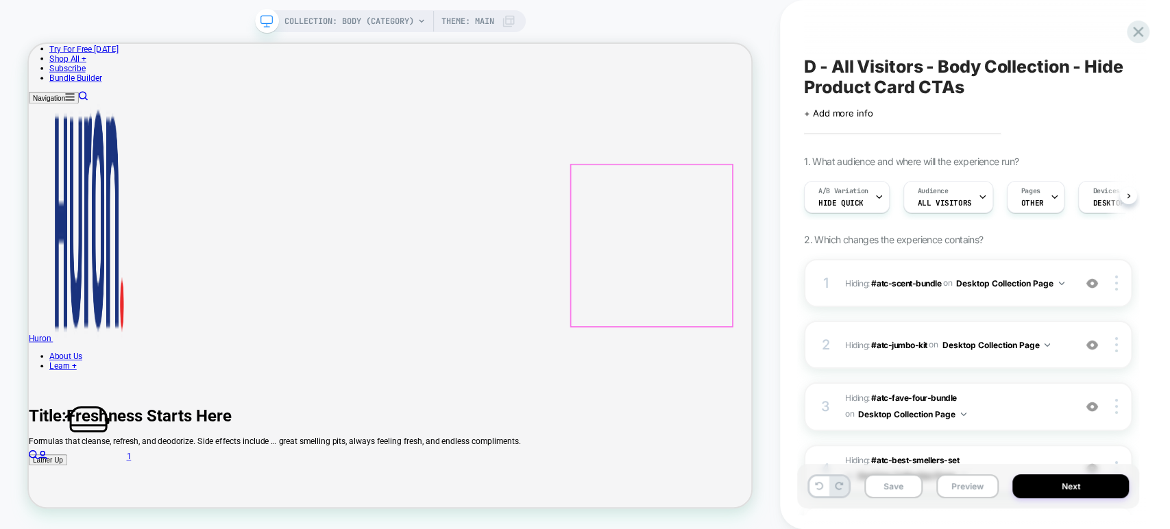
scroll to position [304, 0]
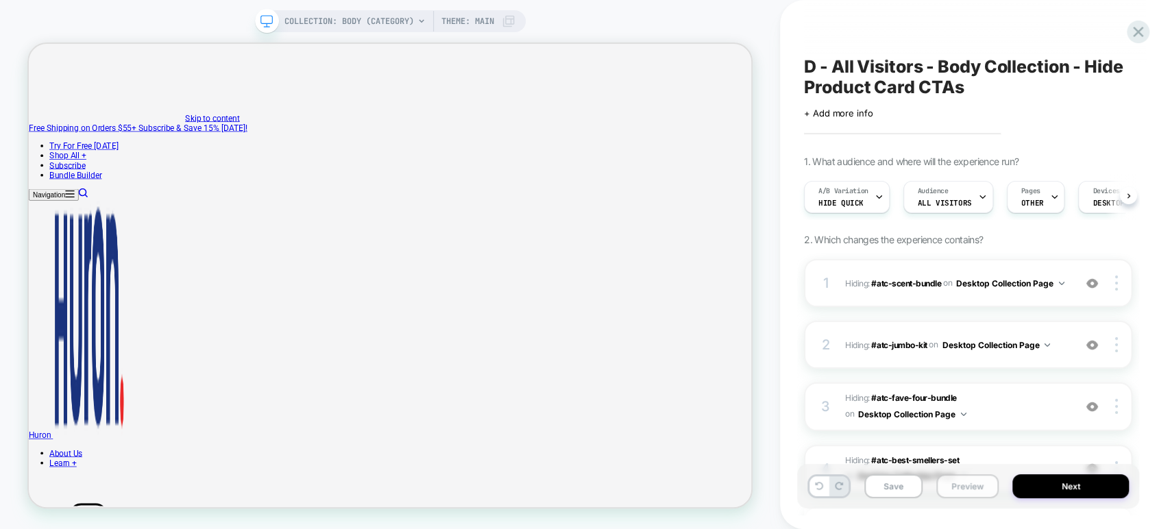
click at [953, 483] on button "Preview" at bounding box center [967, 486] width 62 height 24
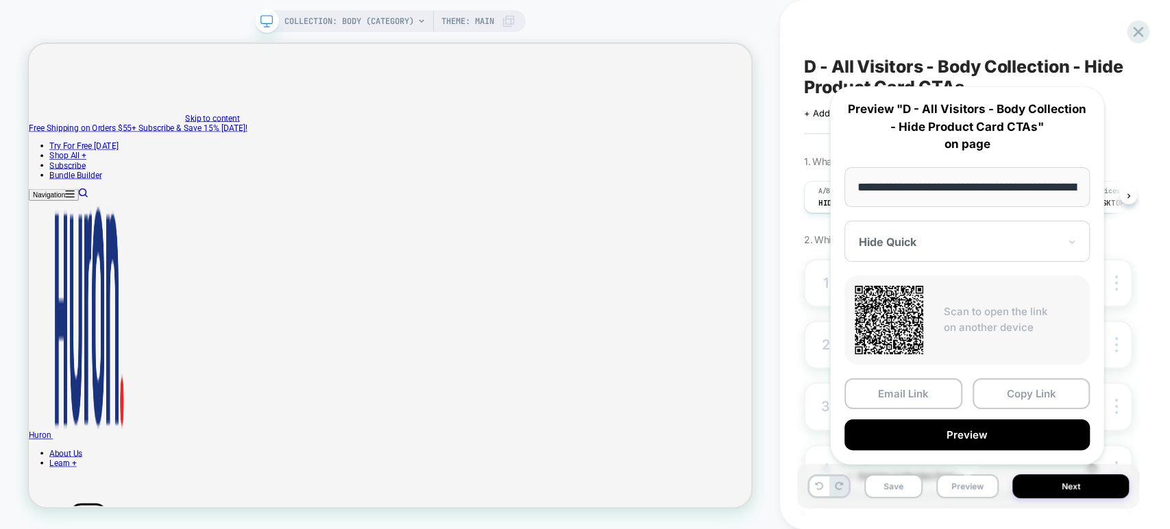
click at [913, 248] on div "Hide Quick" at bounding box center [967, 241] width 245 height 41
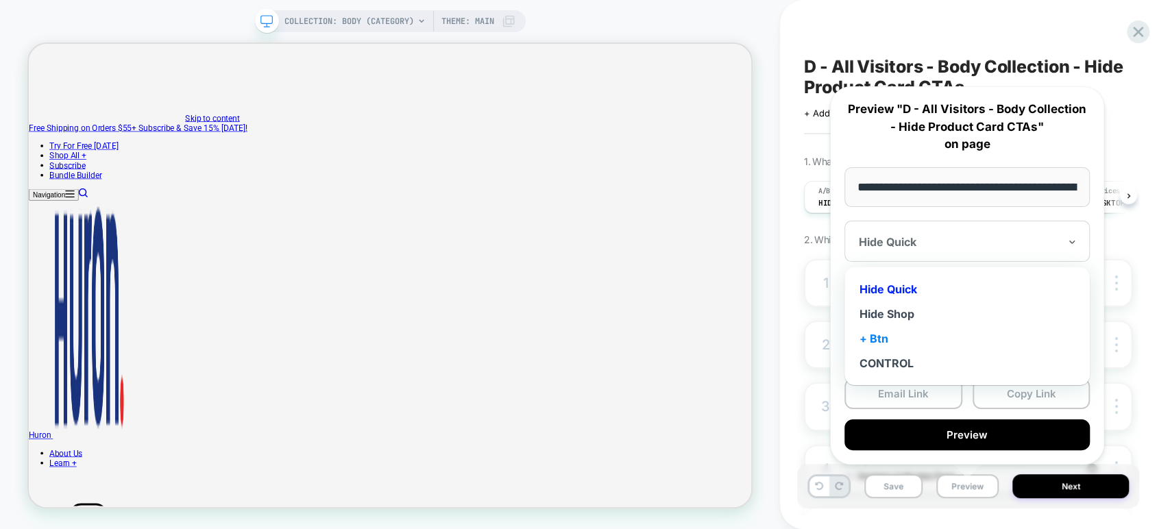
click at [904, 331] on div "+ Btn" at bounding box center [967, 338] width 232 height 25
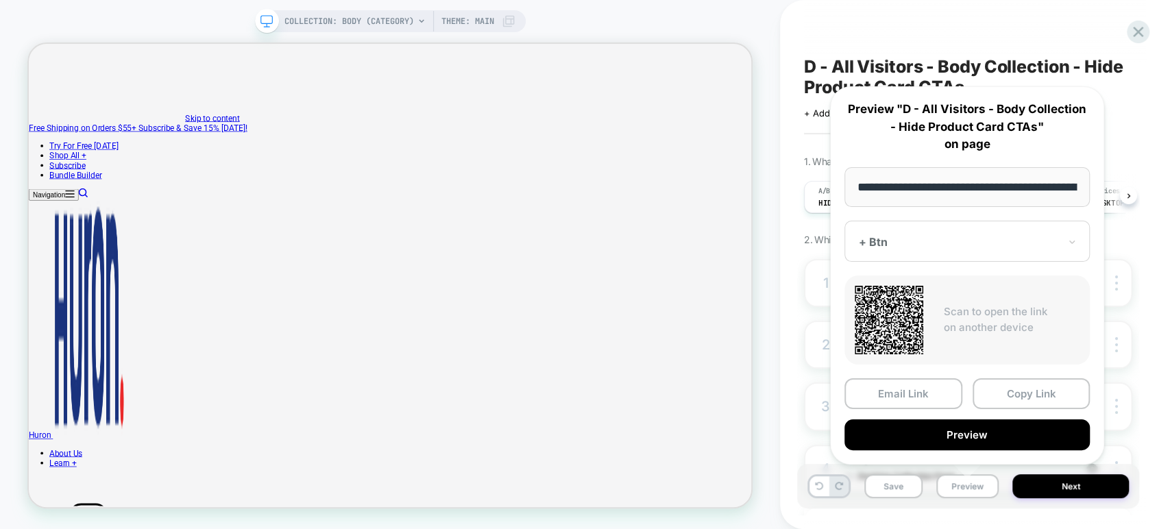
click at [818, 20] on div "D - All Visitors - Body Collection - Hide Product Card CTAs Click to edit exper…" at bounding box center [968, 265] width 342 height 502
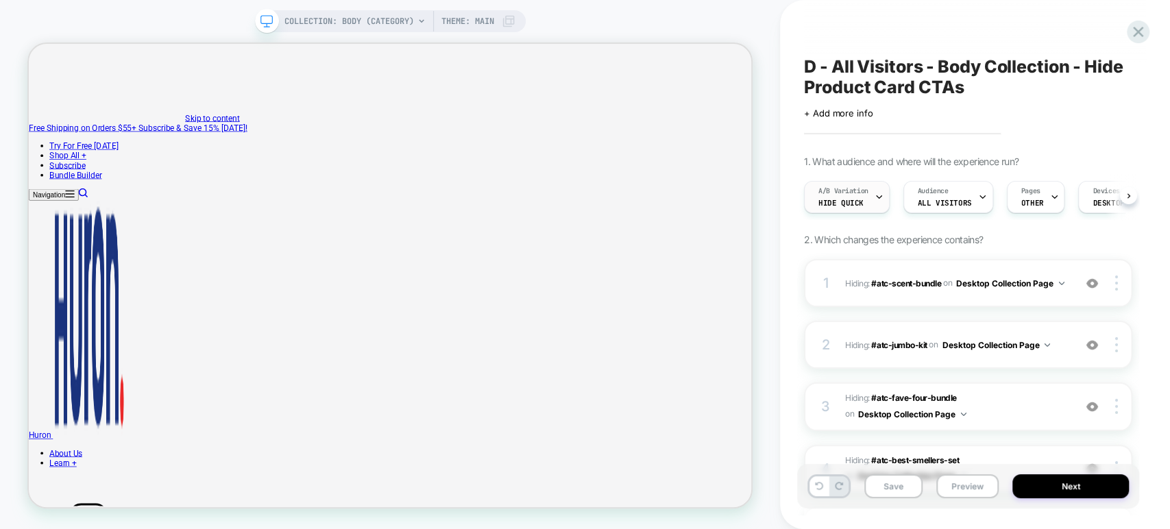
click at [845, 209] on div "A/B Variation Hide Quick" at bounding box center [843, 197] width 77 height 31
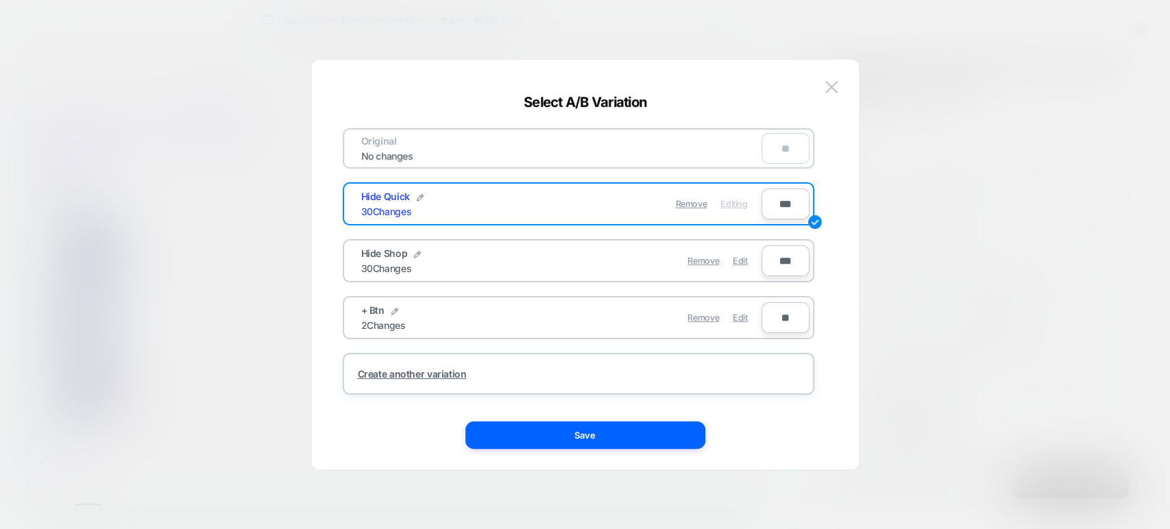
click at [940, 118] on div at bounding box center [585, 264] width 1170 height 529
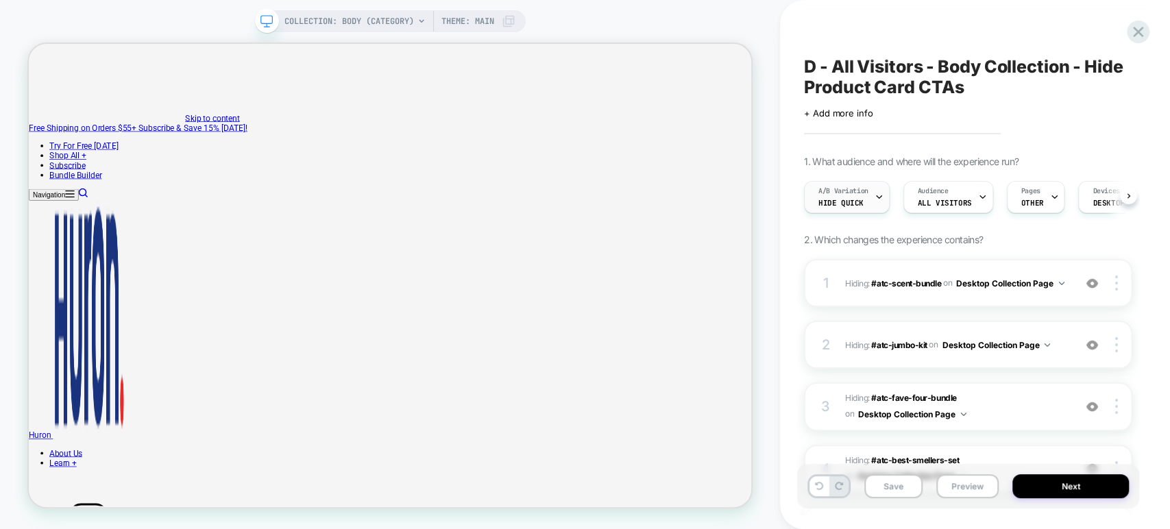
click at [858, 204] on span "Hide Quick" at bounding box center [840, 203] width 45 height 10
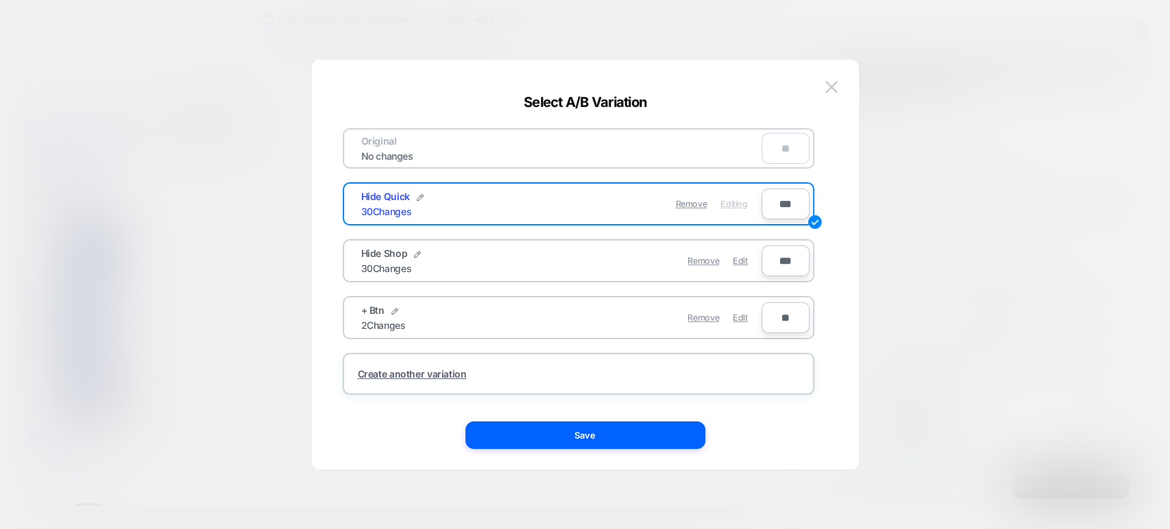
click at [971, 252] on div at bounding box center [585, 264] width 1170 height 529
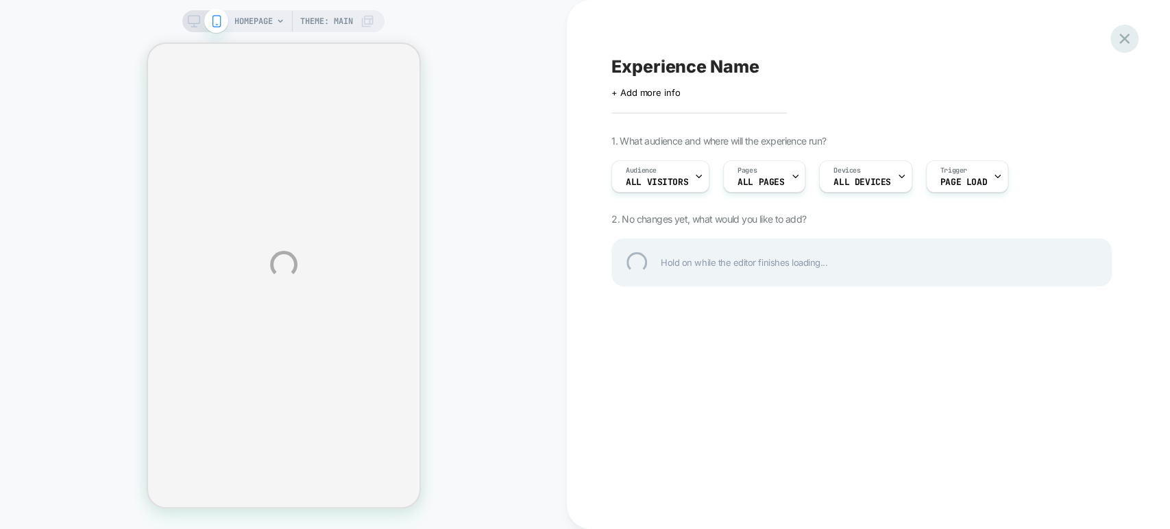
click at [1132, 36] on div at bounding box center [1124, 39] width 28 height 28
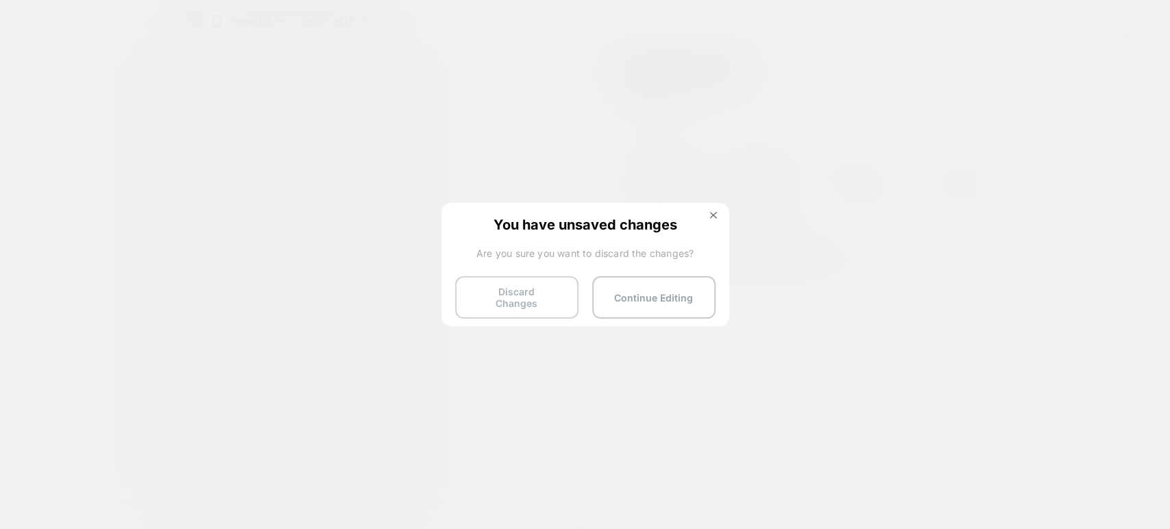
click at [490, 304] on button "Discard Changes" at bounding box center [516, 297] width 123 height 42
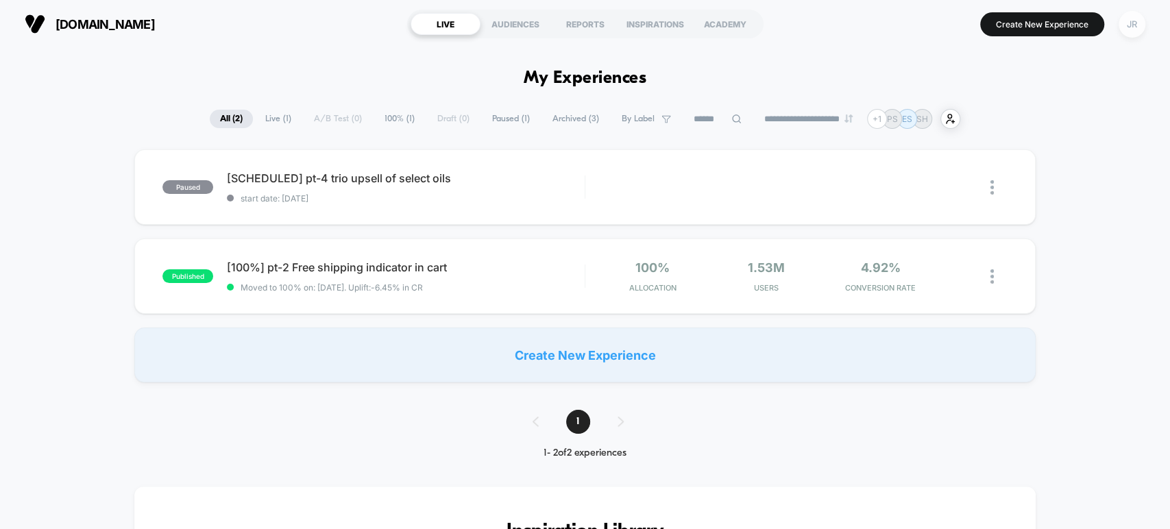
click at [1135, 19] on div "JR" at bounding box center [1132, 24] width 27 height 27
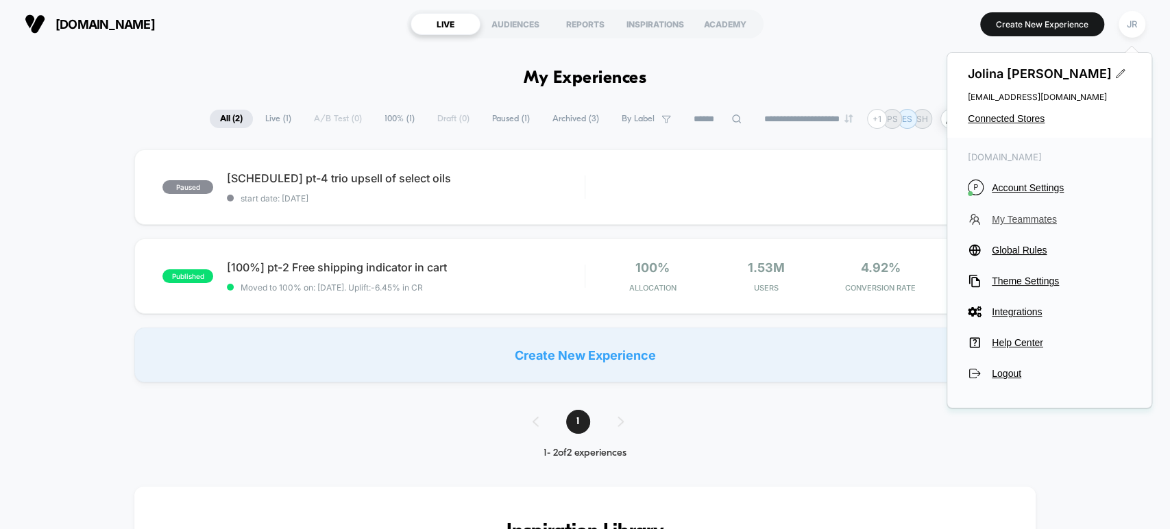
click at [1028, 215] on span "My Teammates" at bounding box center [1061, 219] width 139 height 11
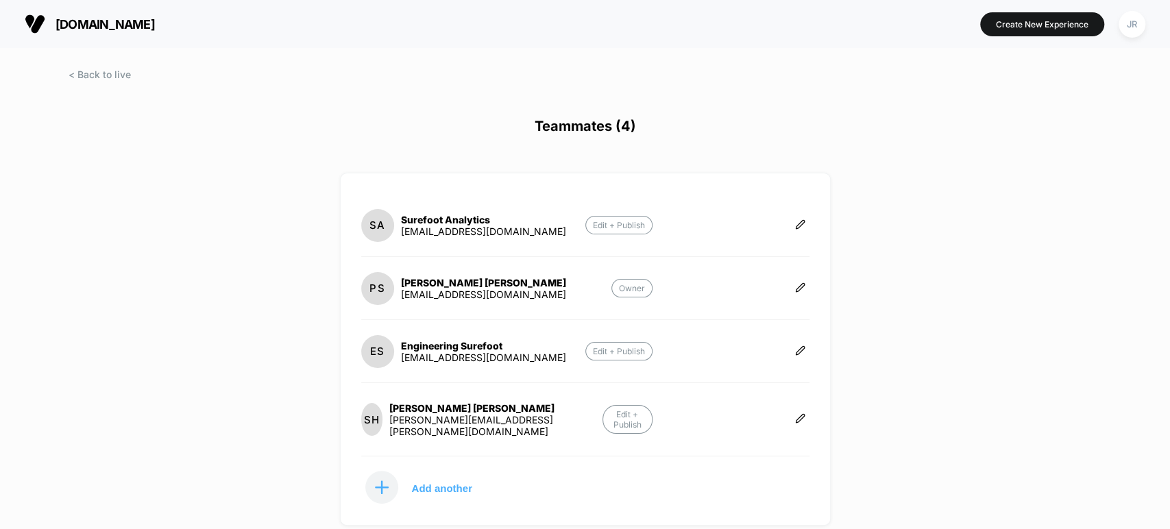
click at [788, 529] on div at bounding box center [585, 529] width 1170 height 0
click at [1129, 21] on div "JR" at bounding box center [1132, 24] width 27 height 27
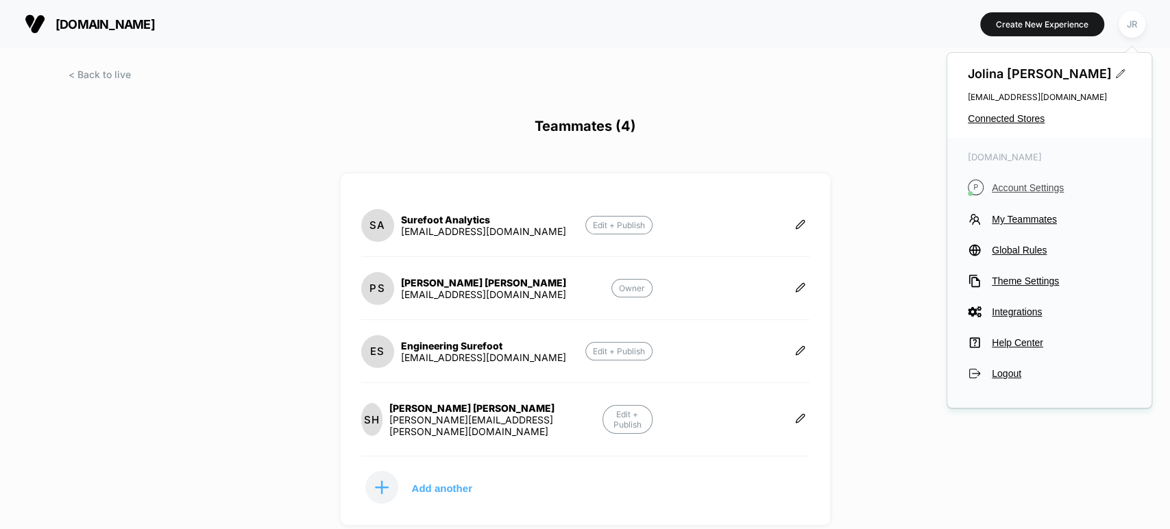
click at [1025, 188] on span "Account Settings" at bounding box center [1061, 187] width 139 height 11
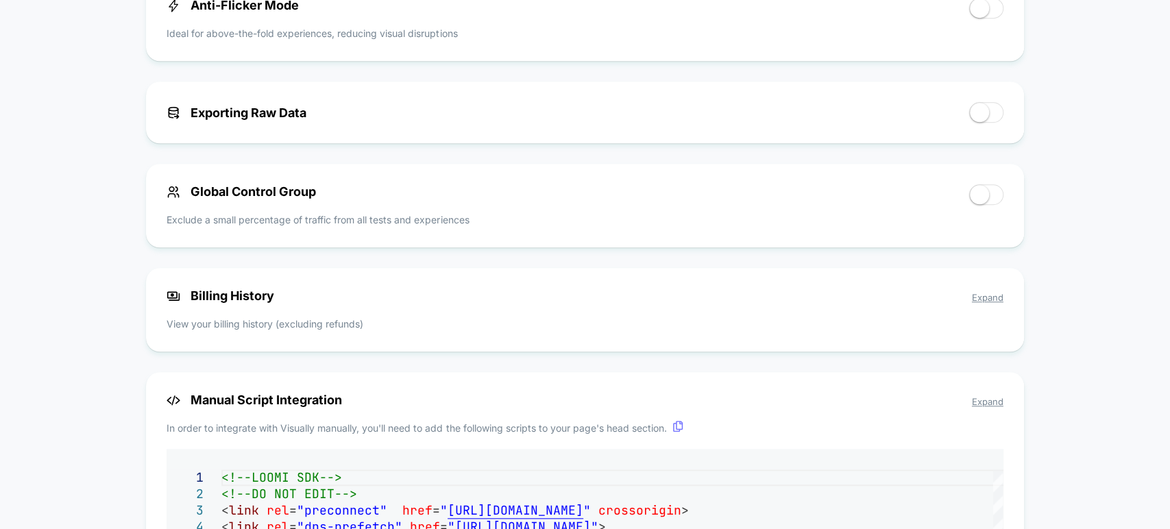
scroll to position [914, 0]
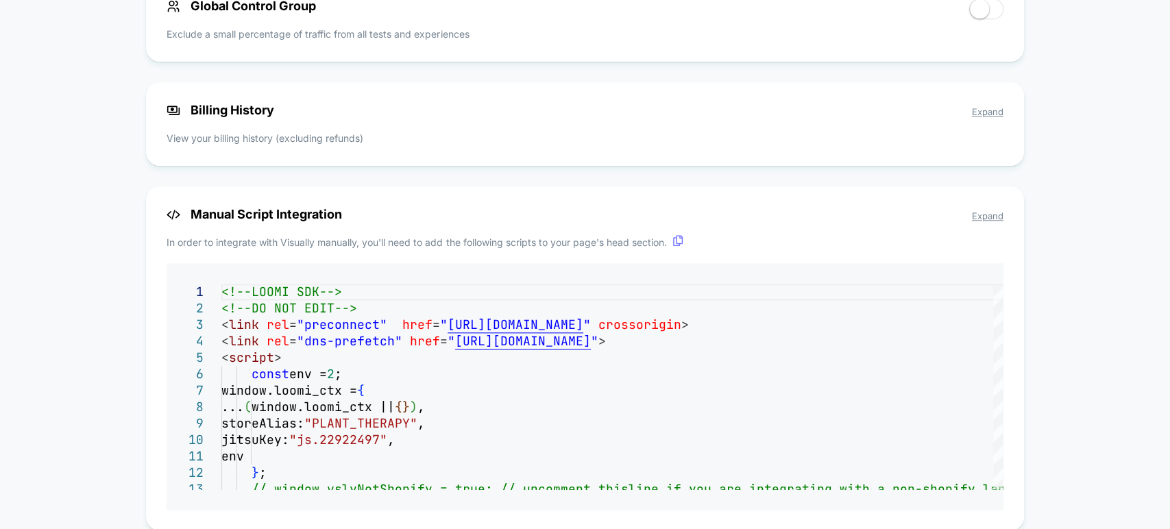
click at [988, 116] on span "Expand" at bounding box center [988, 111] width 32 height 11
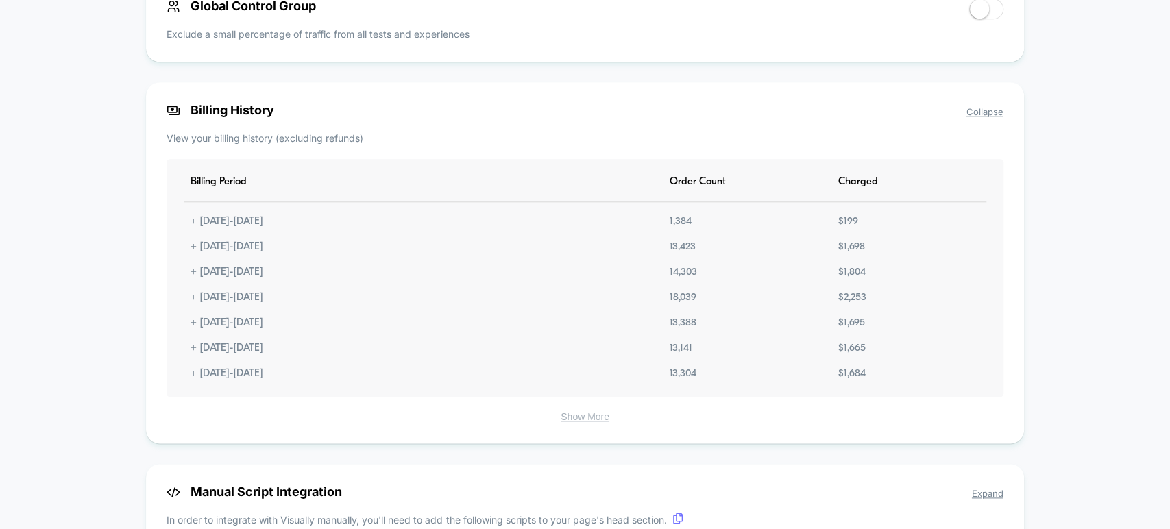
drag, startPoint x: 143, startPoint y: 81, endPoint x: 612, endPoint y: 255, distance: 500.8
click at [505, 212] on div "Billing History Collapse View your billing history (excluding refunds) Billing …" at bounding box center [584, 262] width 877 height 361
click at [862, 117] on span "Billing History Collapse" at bounding box center [585, 110] width 836 height 14
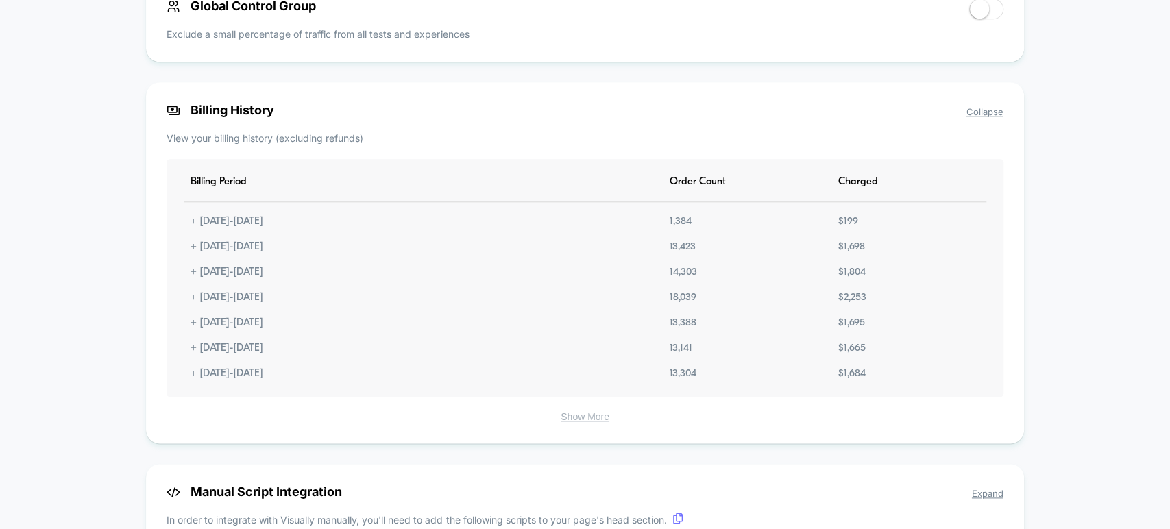
click at [501, 173] on div "Billing Period Order Count Charged + 09.24.2025 - 10.24.2025 1,384 $ 199 + 08.2…" at bounding box center [585, 278] width 836 height 238
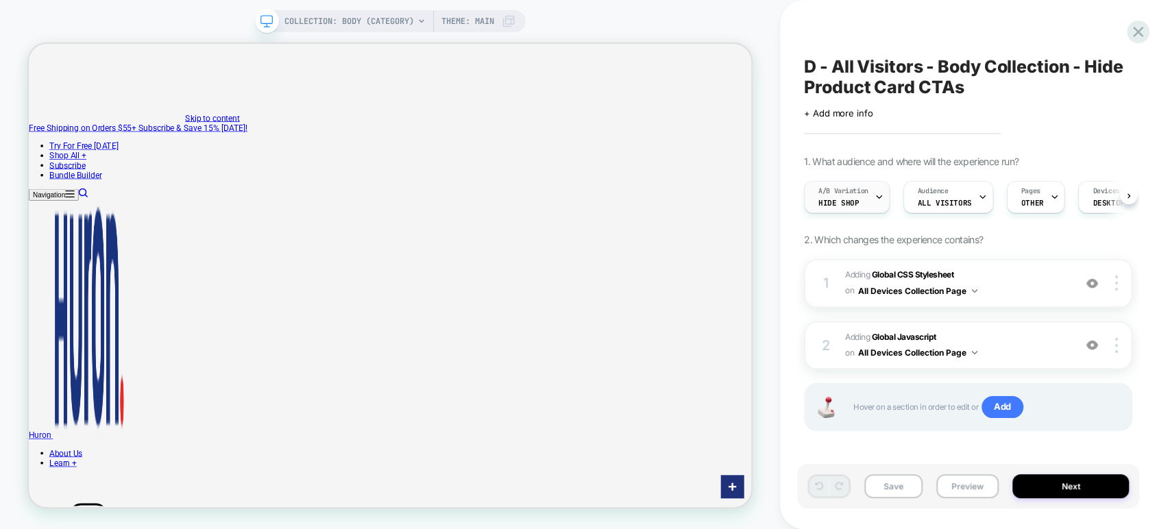
click at [864, 191] on span "A/B Variation" at bounding box center [843, 191] width 50 height 10
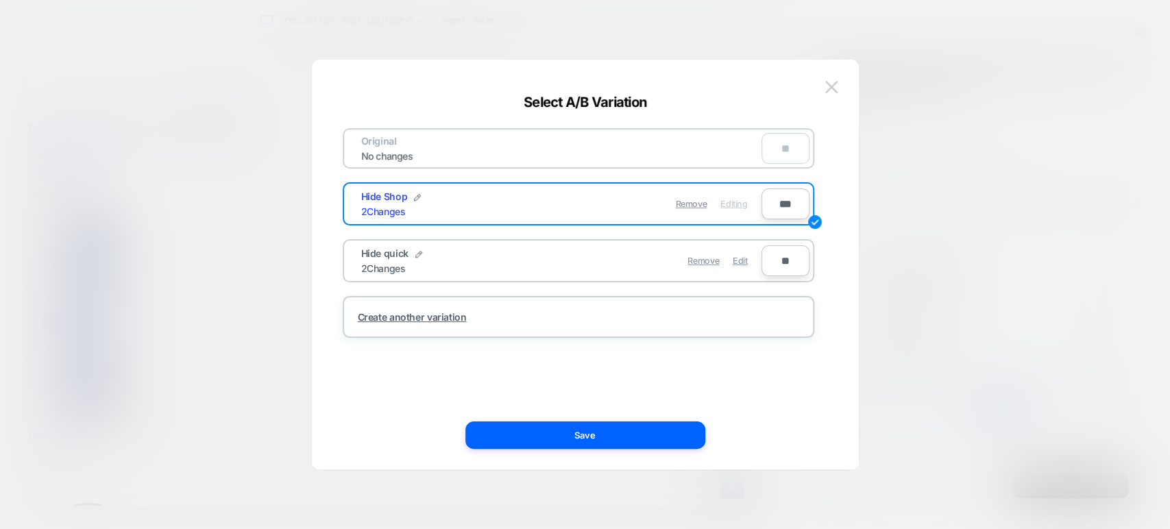
click at [906, 106] on div at bounding box center [585, 264] width 1170 height 529
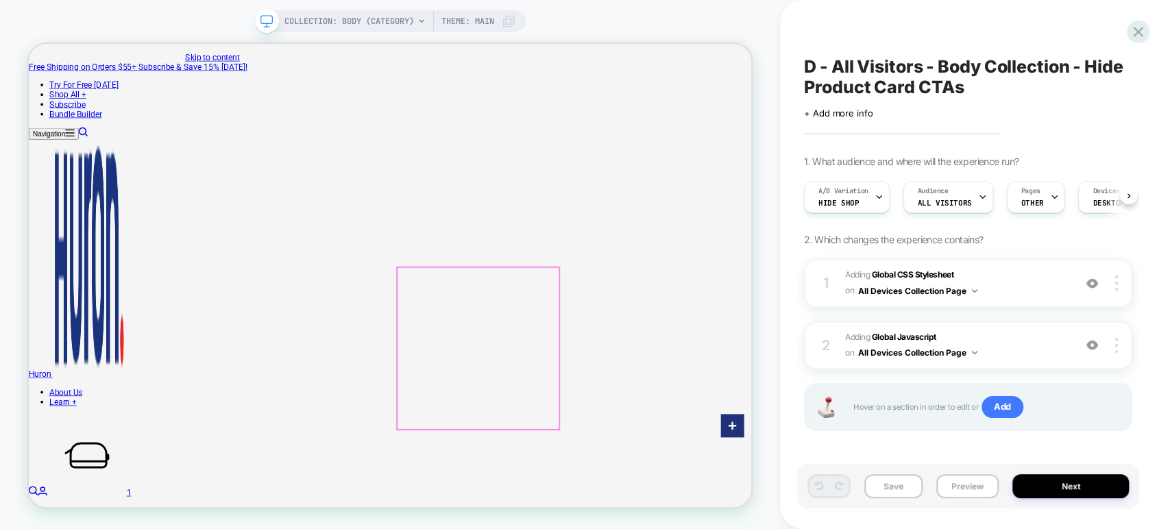
scroll to position [304, 0]
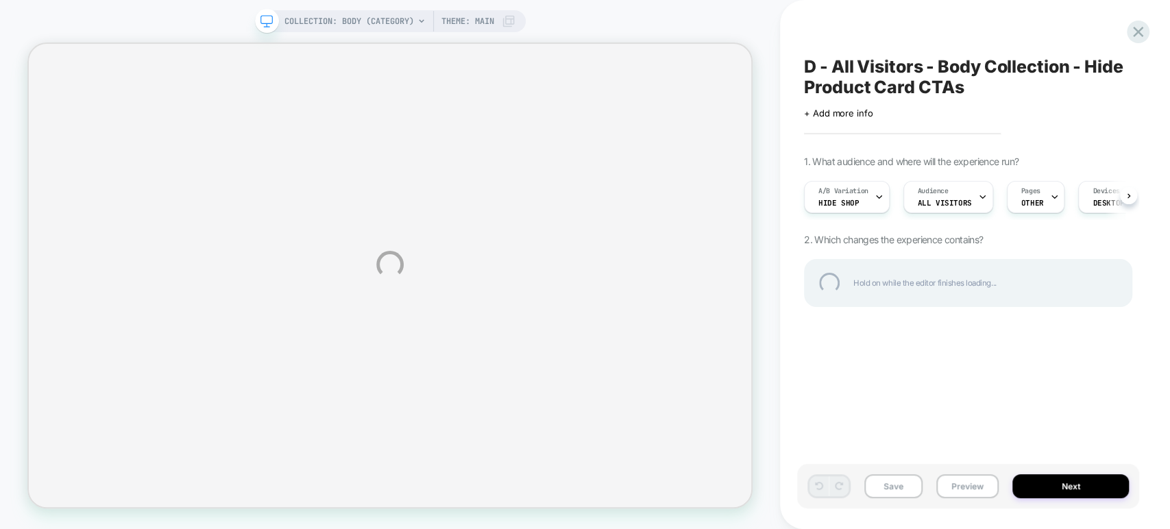
click at [862, 197] on div "COLLECTION: Body (Category) COLLECTION: Body (Category) Theme: MAIN D - All Vis…" at bounding box center [585, 264] width 1170 height 529
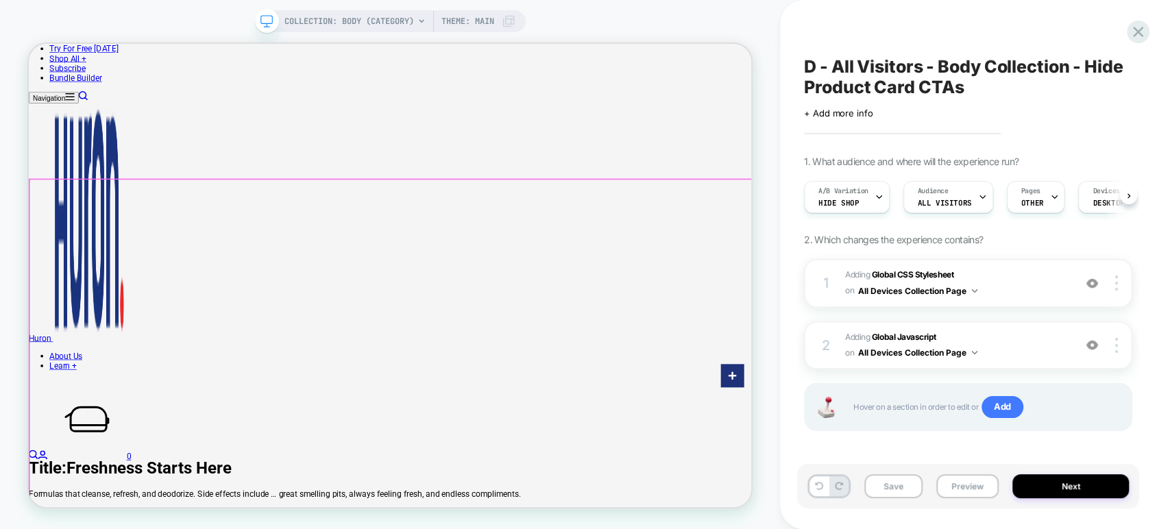
scroll to position [152, 0]
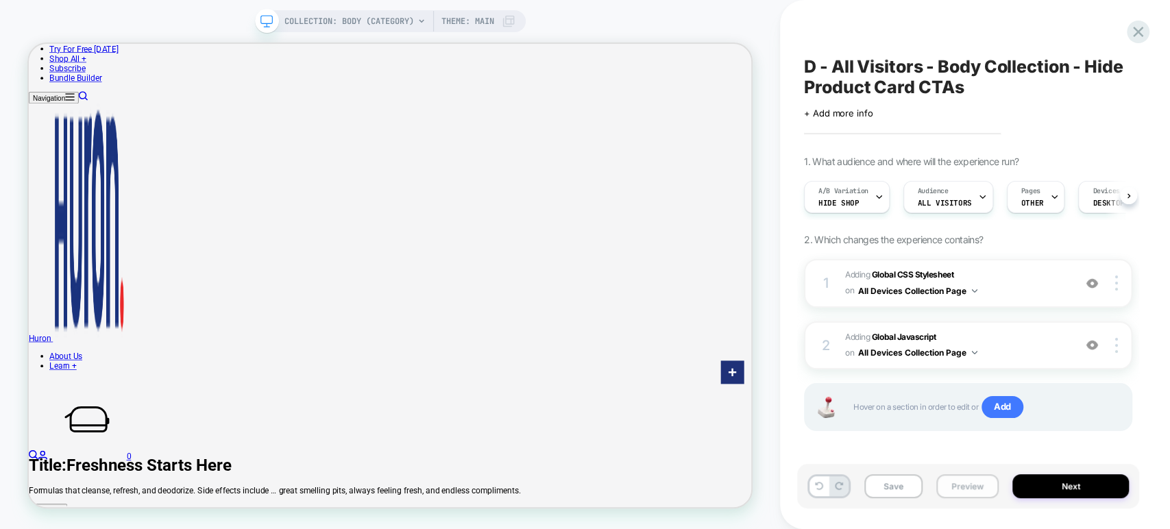
click at [971, 487] on button "Preview" at bounding box center [967, 486] width 62 height 24
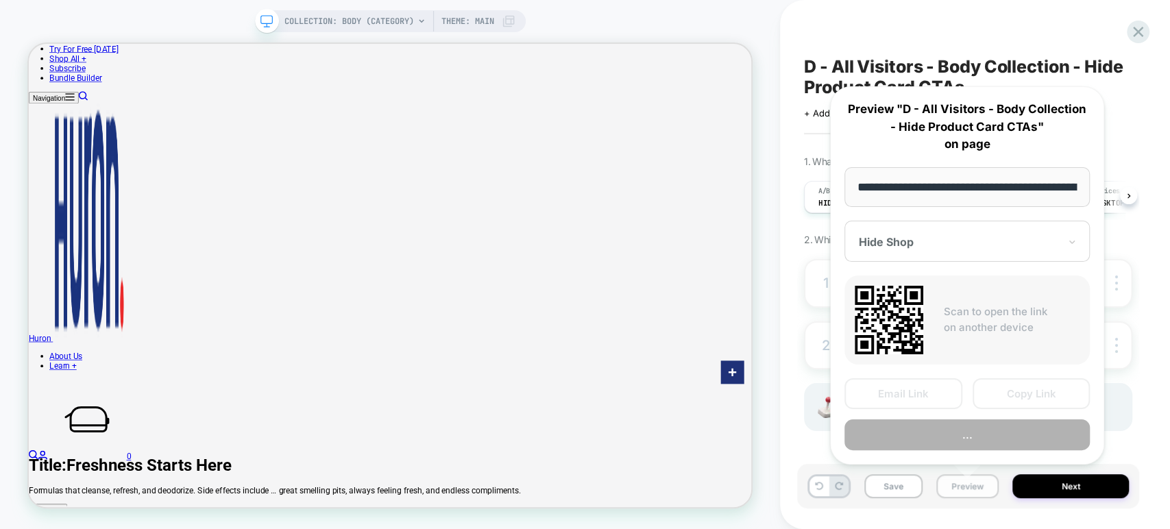
scroll to position [0, 100]
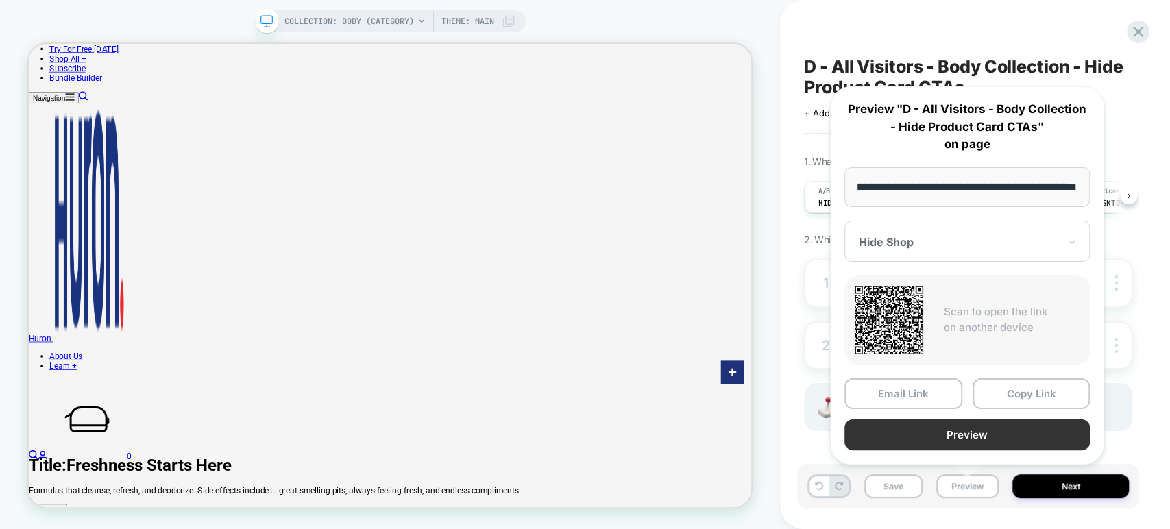
click at [1020, 430] on button "Preview" at bounding box center [967, 435] width 245 height 31
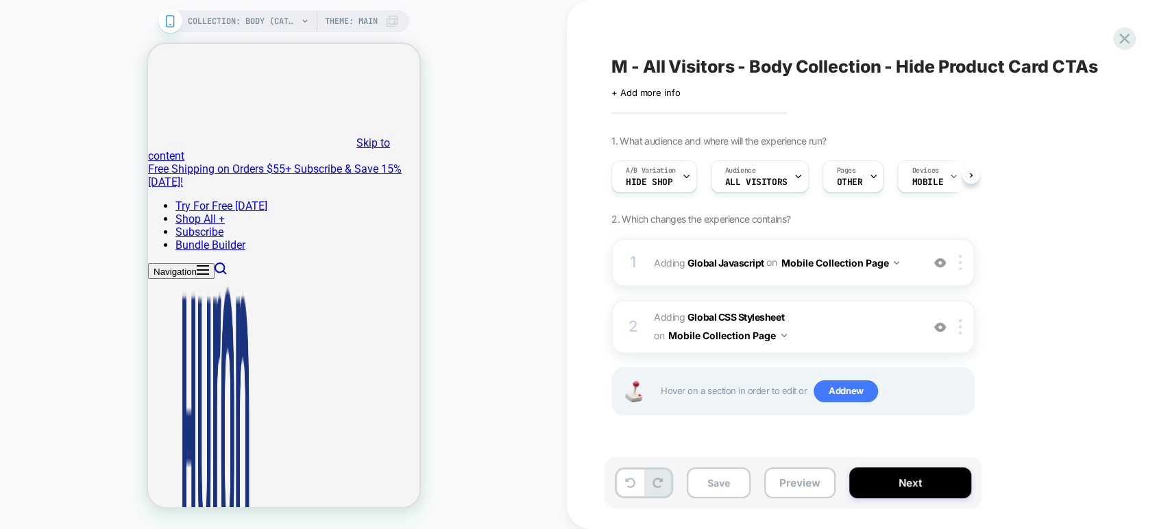
click at [802, 482] on button "Preview" at bounding box center [799, 482] width 71 height 31
click at [784, 489] on button "Preview" at bounding box center [799, 482] width 71 height 31
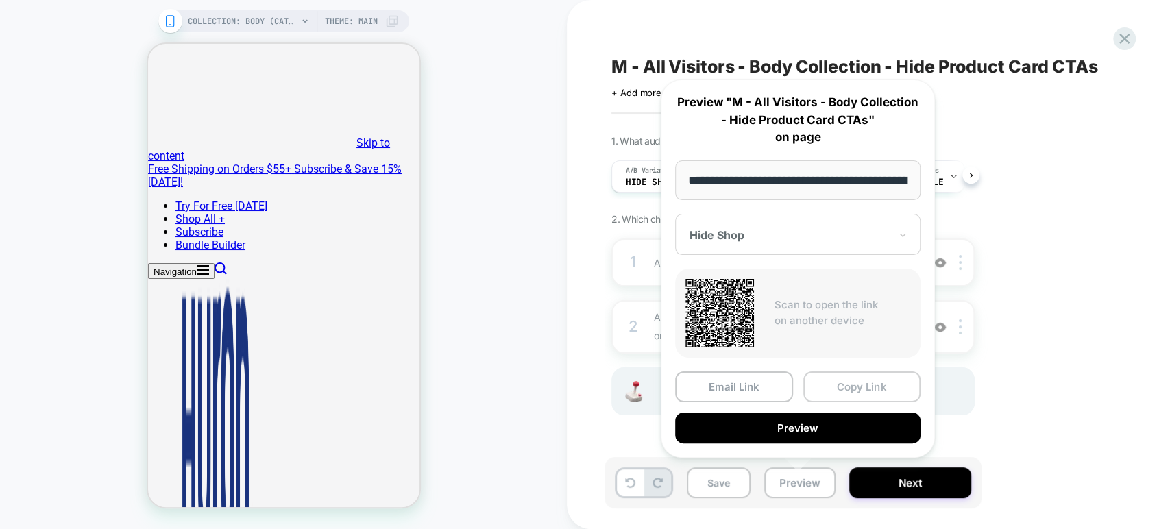
click at [838, 383] on button "Copy Link" at bounding box center [862, 387] width 118 height 31
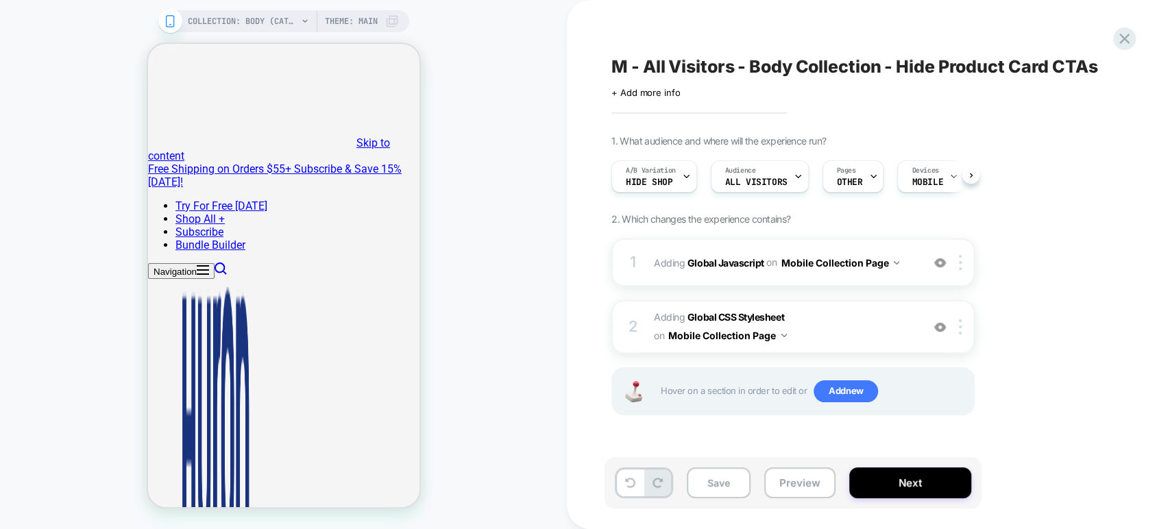
click at [666, 64] on span "M - All Visitors - Body Collection - Hide Product Card CTAs" at bounding box center [854, 66] width 487 height 21
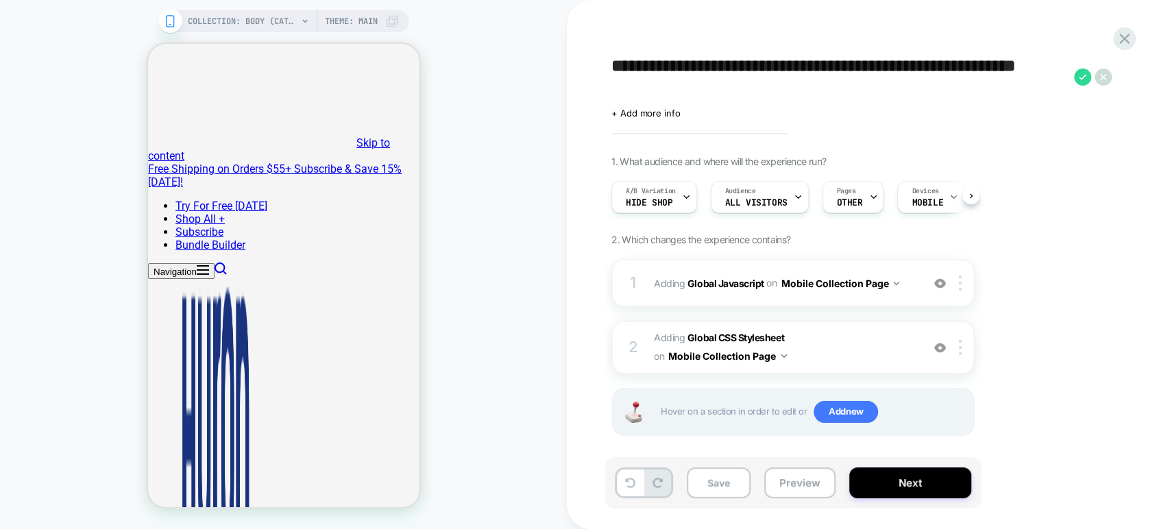
click at [666, 64] on textarea "**********" at bounding box center [839, 76] width 456 height 41
click at [810, 490] on button "Preview" at bounding box center [799, 482] width 71 height 31
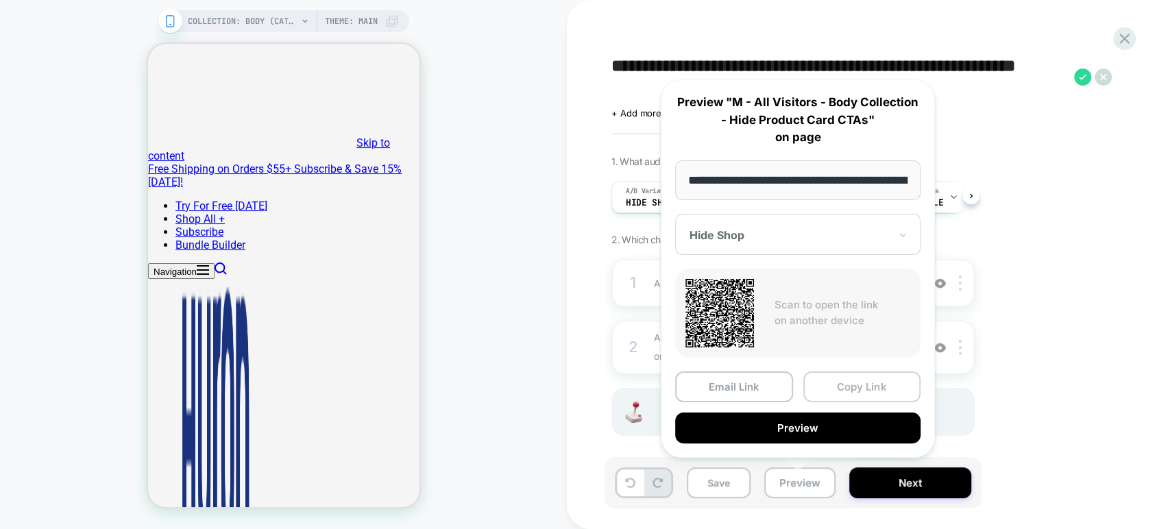
click at [872, 385] on button "Copy Link" at bounding box center [862, 387] width 118 height 31
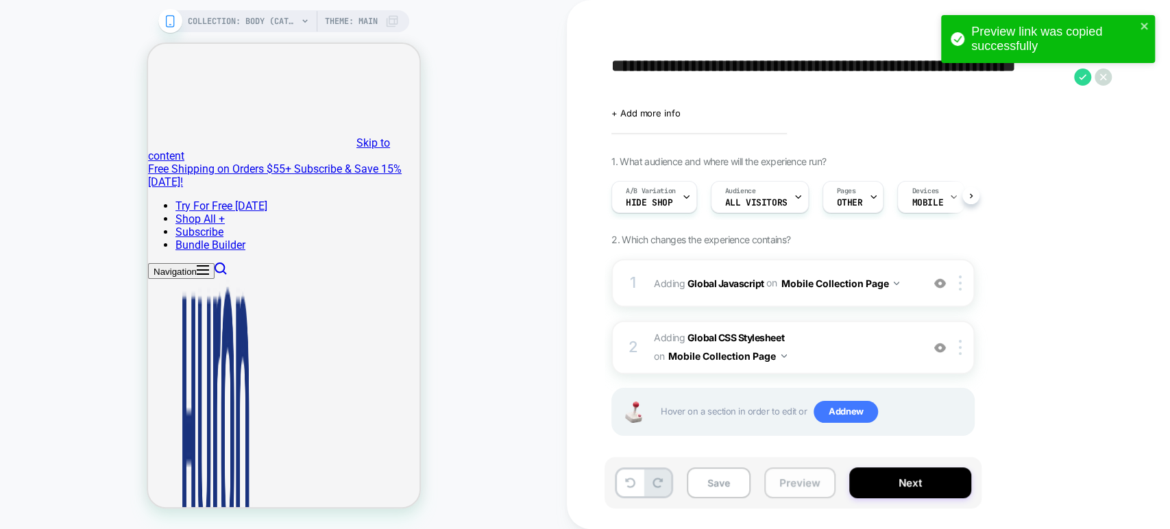
click at [797, 476] on button "Preview" at bounding box center [799, 482] width 71 height 31
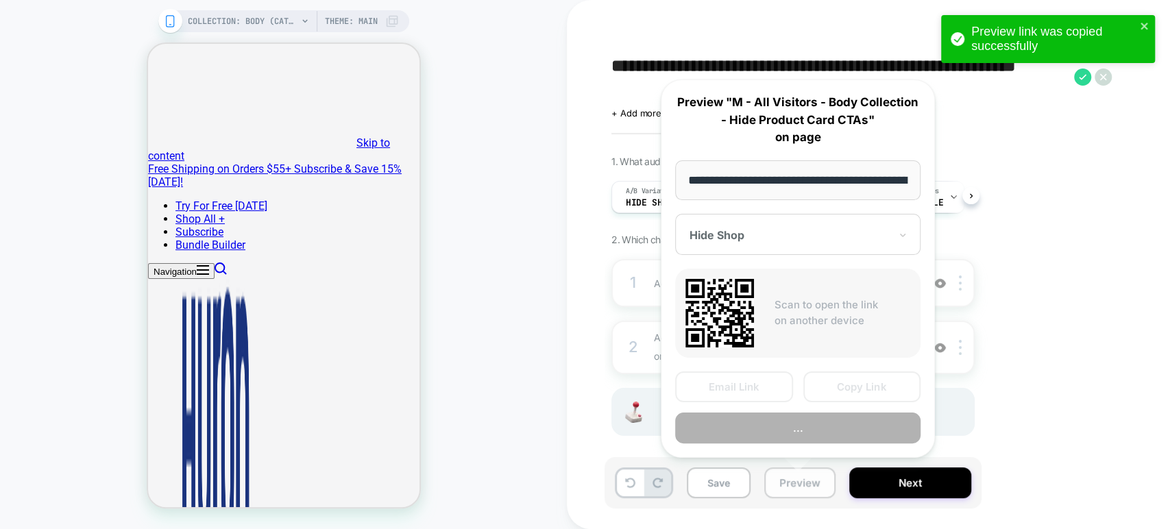
scroll to position [0, 100]
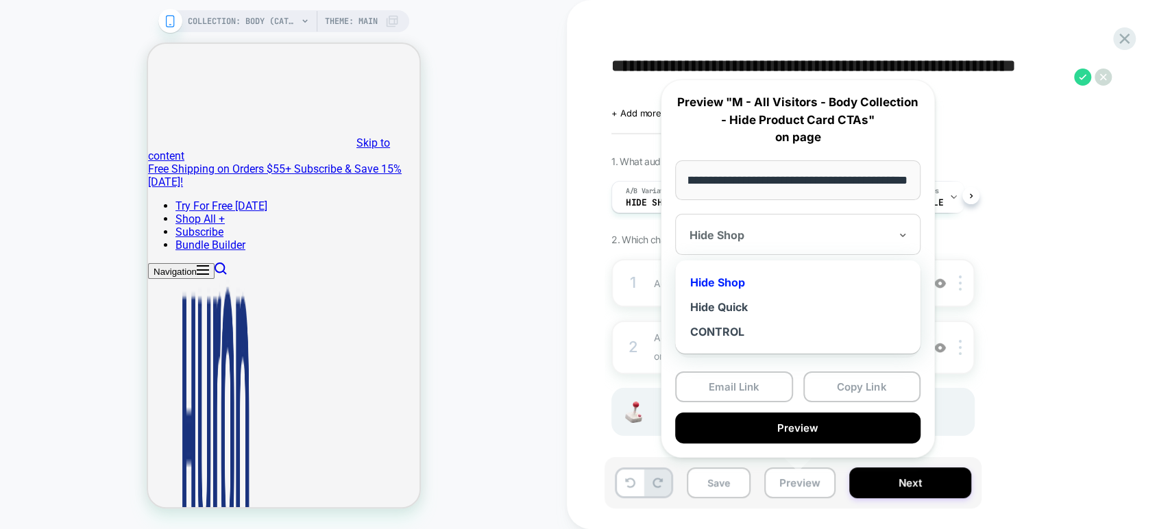
click at [781, 239] on div at bounding box center [790, 235] width 200 height 14
click at [774, 300] on div "Hide Quick" at bounding box center [798, 307] width 232 height 25
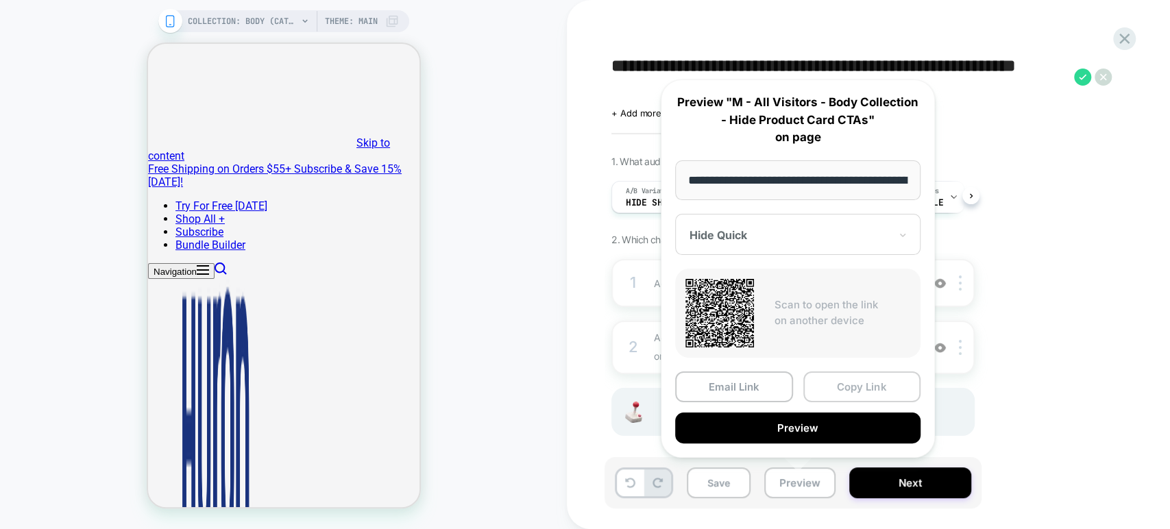
click at [852, 382] on button "Copy Link" at bounding box center [862, 387] width 118 height 31
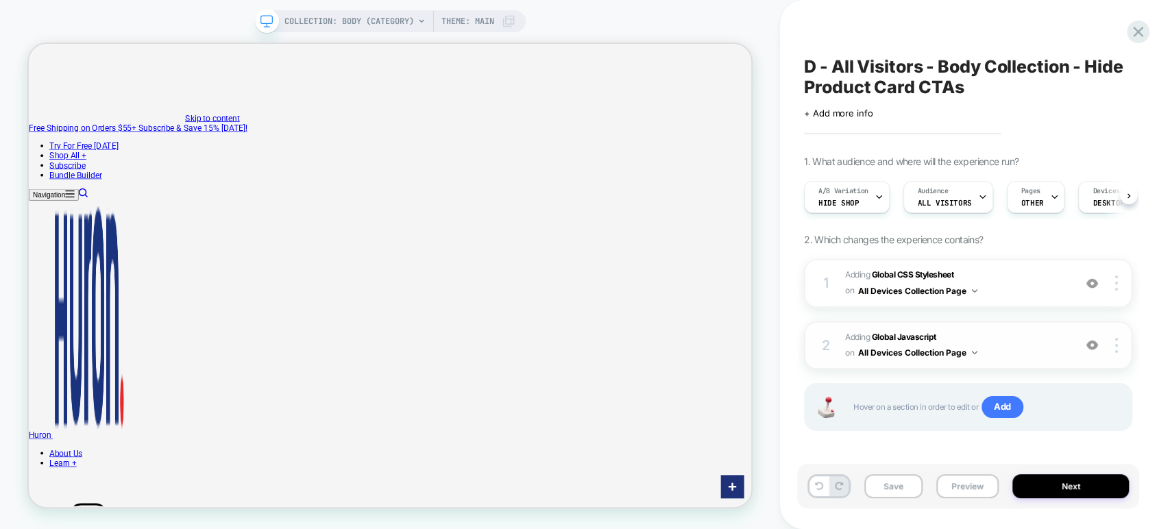
scroll to position [3, 0]
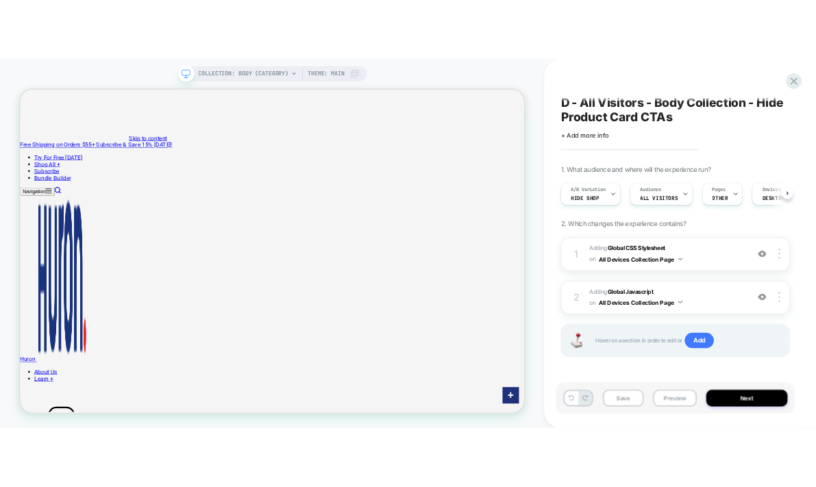
scroll to position [0, 0]
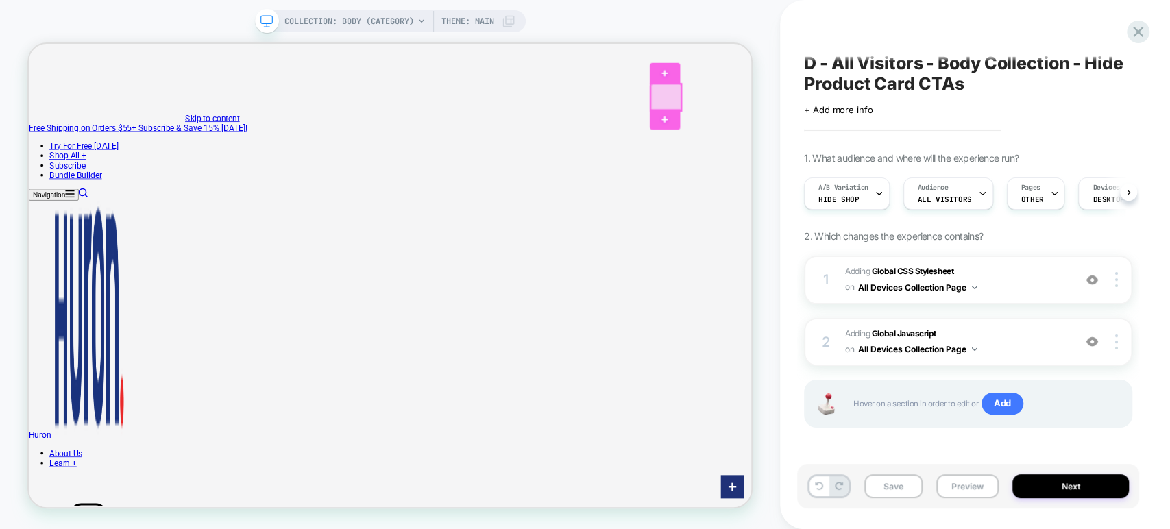
click at [885, 97] on div at bounding box center [878, 115] width 41 height 36
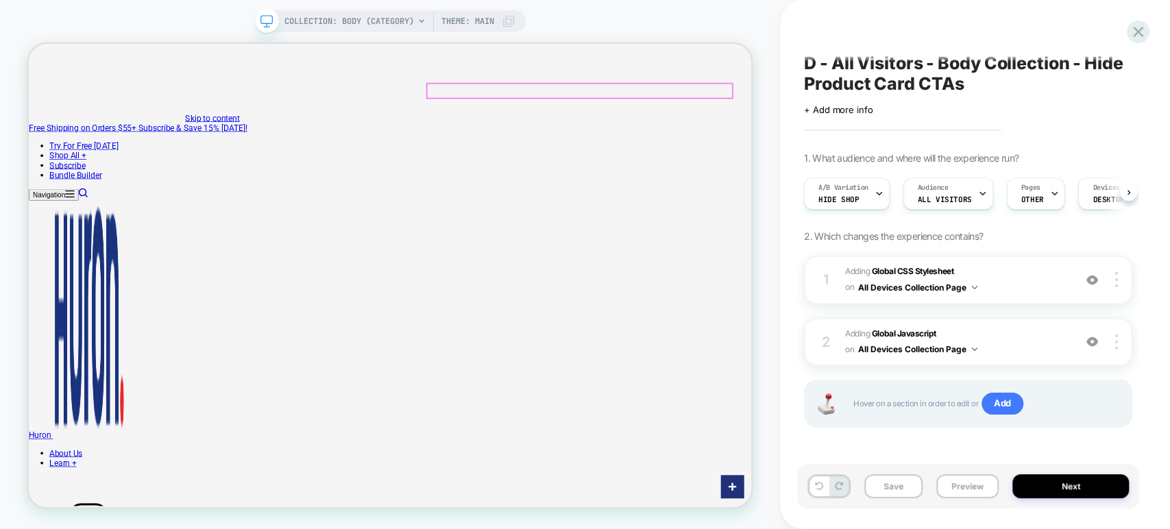
click at [865, 104] on div at bounding box center [763, 106] width 406 height 19
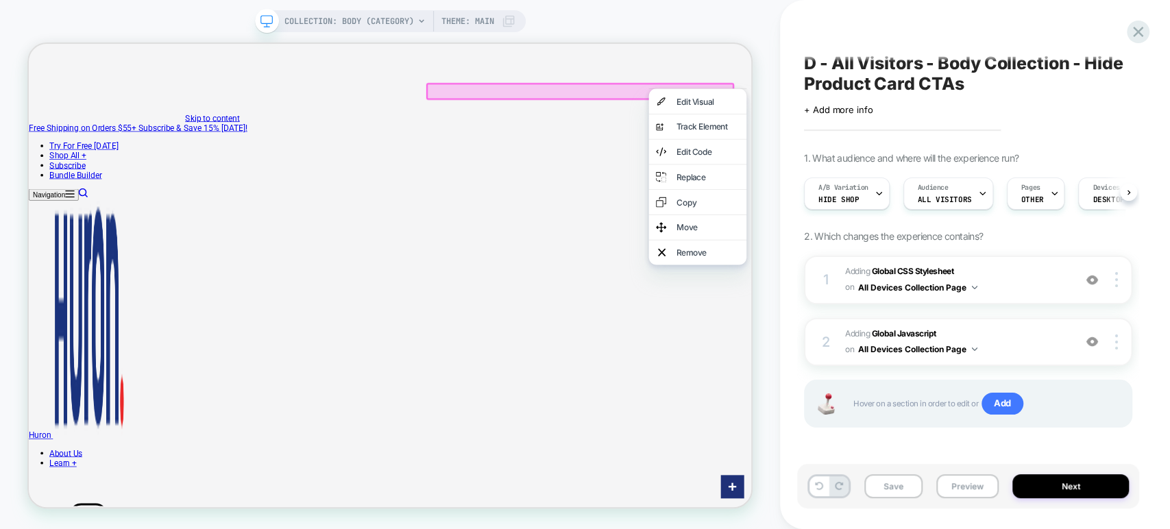
click at [751, 173] on div "Try For Free [DATE] Shop All + Best Sellers [GEOGRAPHIC_DATA] Body Deodorant Bo…" at bounding box center [511, 451] width 964 height 557
